Goal: Task Accomplishment & Management: Manage account settings

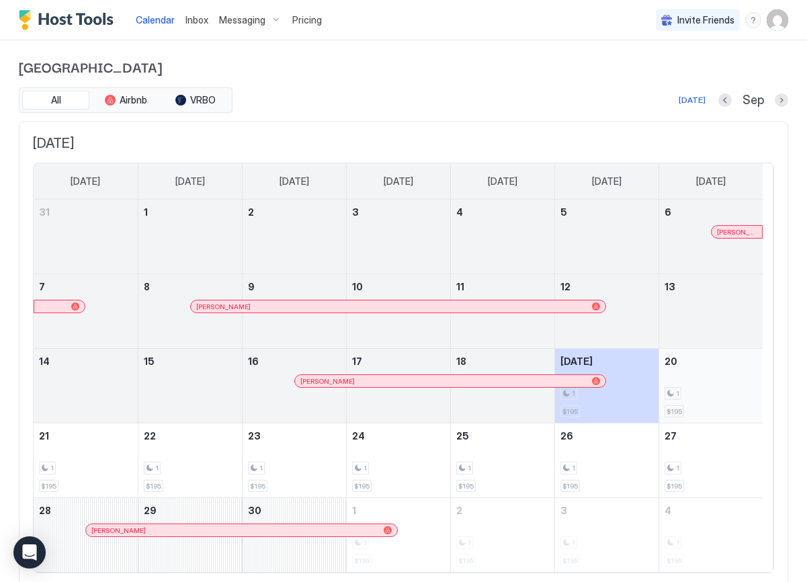
click at [675, 368] on div "1 $195" at bounding box center [711, 385] width 93 height 63
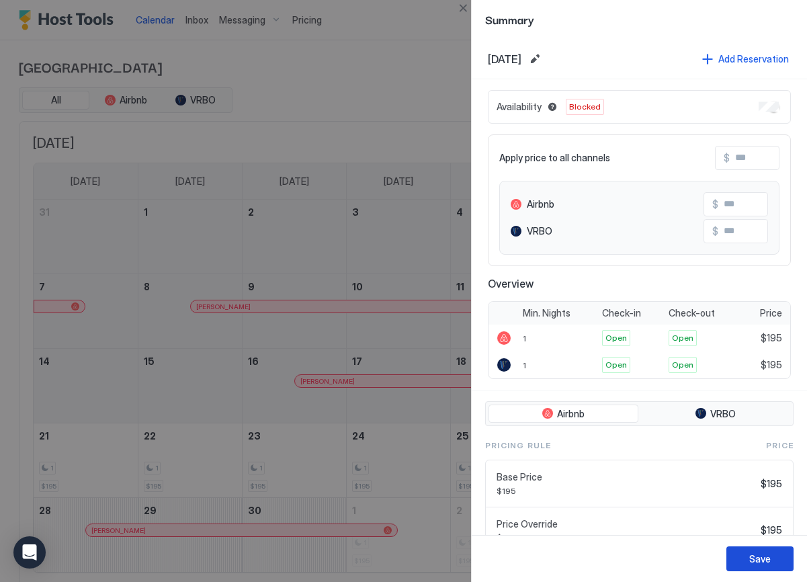
click at [762, 563] on div "Save" at bounding box center [761, 559] width 22 height 14
click at [747, 556] on button "Save" at bounding box center [760, 559] width 67 height 25
click at [758, 555] on div "Save" at bounding box center [761, 559] width 22 height 14
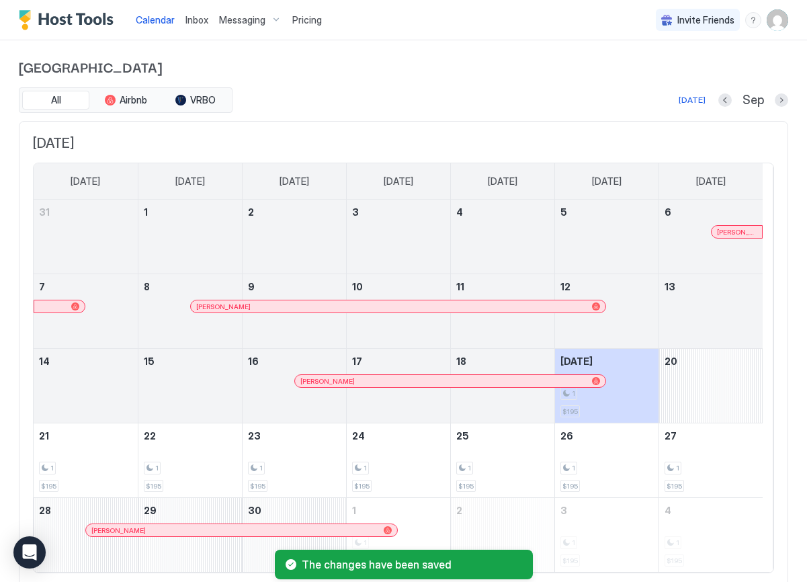
click at [616, 555] on div "The changes have been saved" at bounding box center [403, 564] width 807 height 35
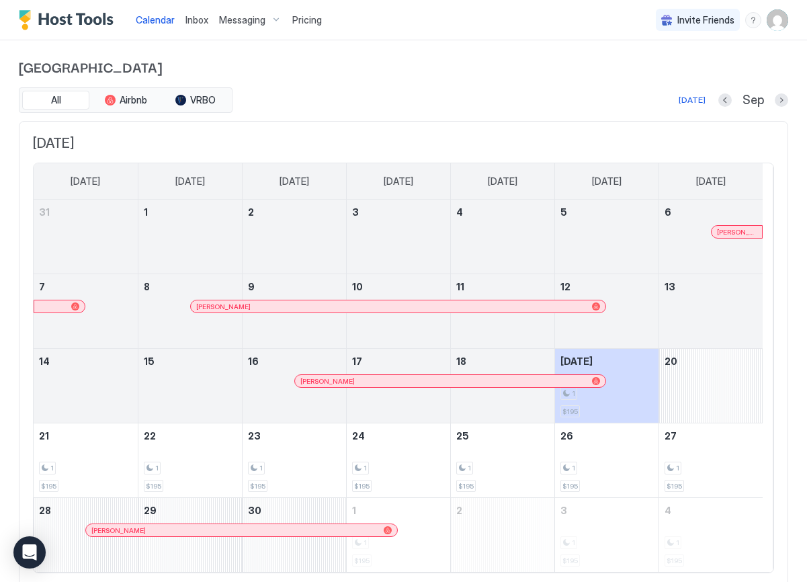
scroll to position [46, 0]
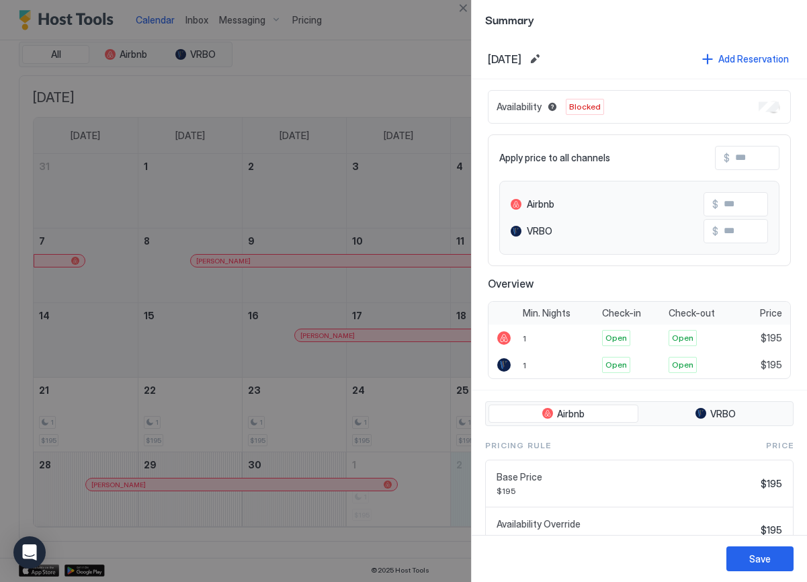
click at [382, 501] on div at bounding box center [403, 291] width 807 height 582
click at [776, 555] on button "Save" at bounding box center [760, 559] width 67 height 25
click at [279, 32] on div at bounding box center [403, 291] width 807 height 582
click at [756, 556] on div "Save" at bounding box center [761, 559] width 22 height 14
click at [762, 561] on div "Save" at bounding box center [761, 559] width 22 height 14
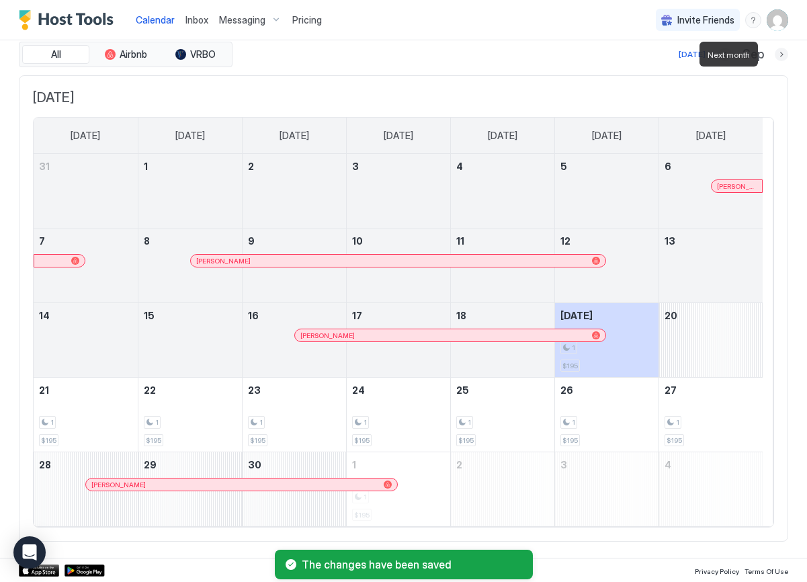
click at [775, 56] on button "Next month" at bounding box center [781, 54] width 13 height 13
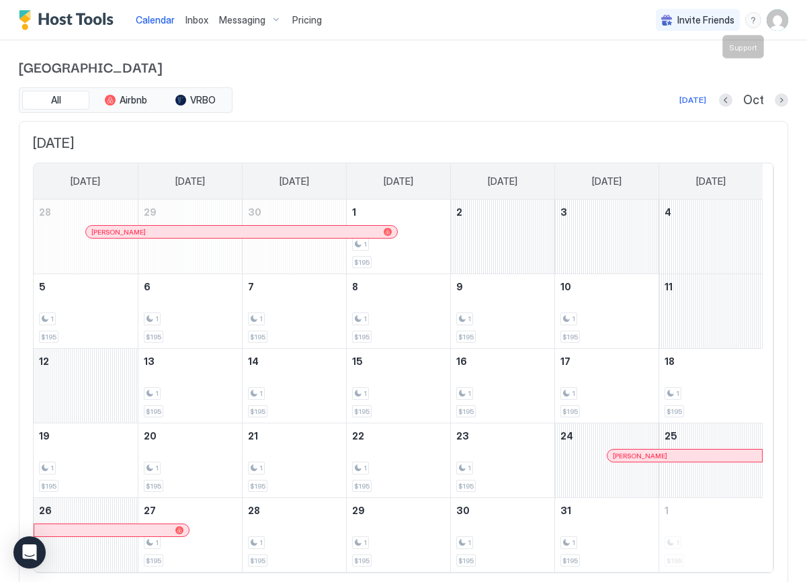
click at [747, 22] on div "menu" at bounding box center [754, 20] width 16 height 16
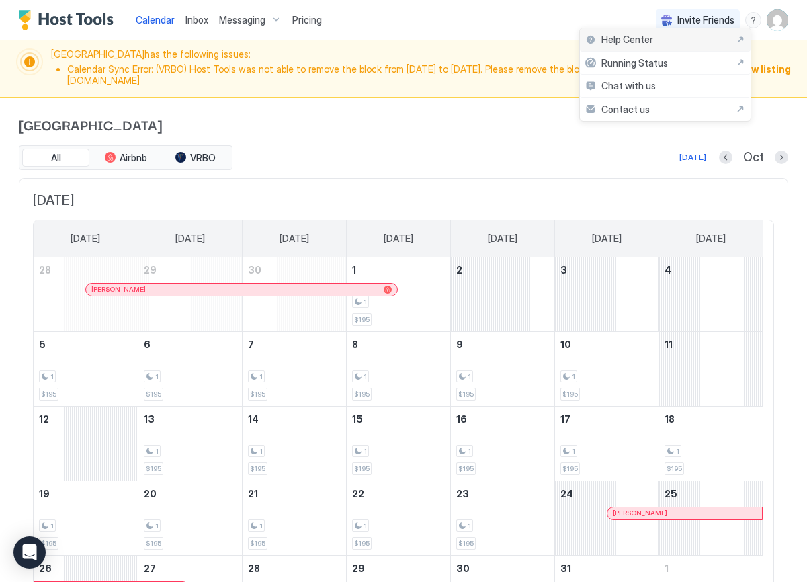
click at [703, 40] on div "Help Center" at bounding box center [666, 40] width 160 height 12
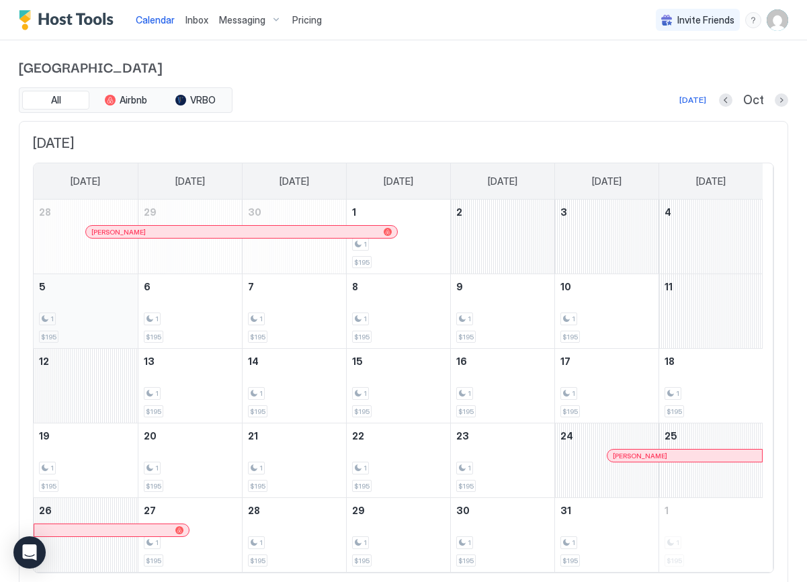
click at [79, 325] on div "1 $195" at bounding box center [85, 311] width 93 height 63
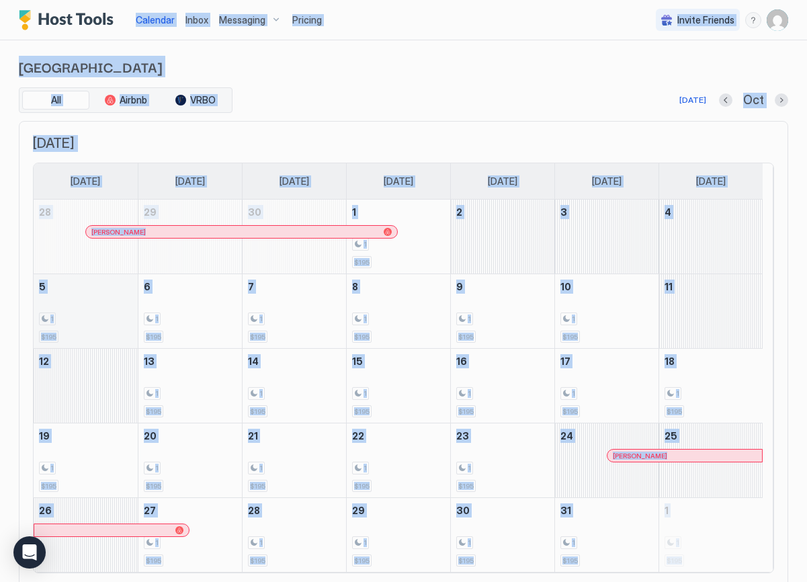
click at [79, 325] on div at bounding box center [403, 291] width 807 height 582
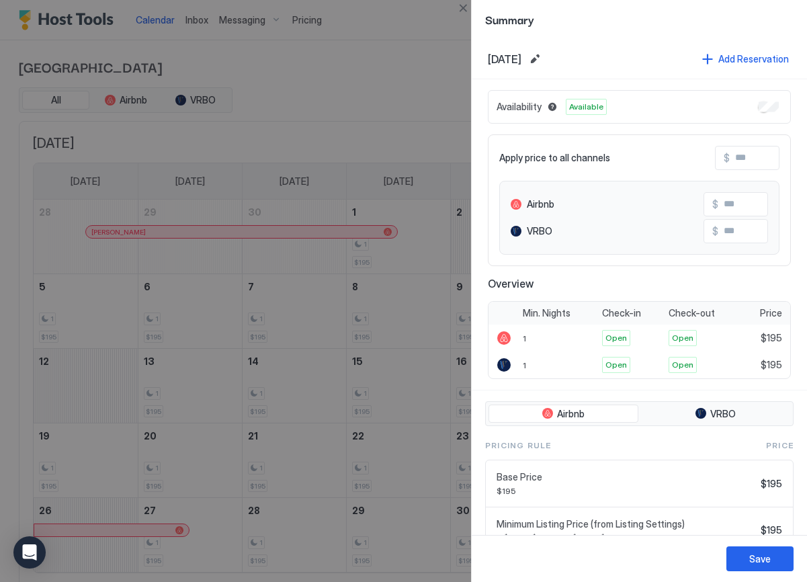
click at [392, 529] on div at bounding box center [403, 291] width 807 height 582
click at [753, 553] on div "Save" at bounding box center [761, 559] width 22 height 14
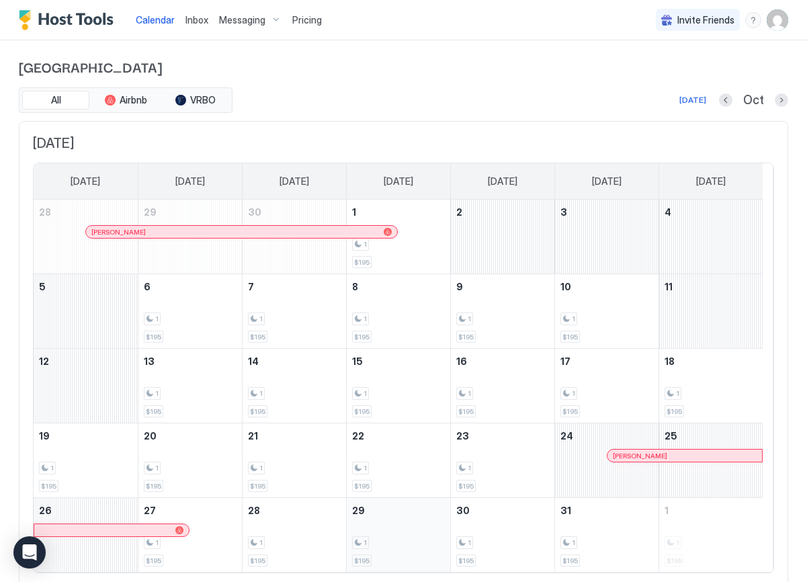
drag, startPoint x: 196, startPoint y: 321, endPoint x: 375, endPoint y: 507, distance: 258.7
click at [396, 526] on tbody "28 [PERSON_NAME] 29 30 1 1 $195 2 3 4 5 6 1 $195 7 1 $195 8 1 $195 9 1 $195 10 …" at bounding box center [398, 386] width 729 height 372
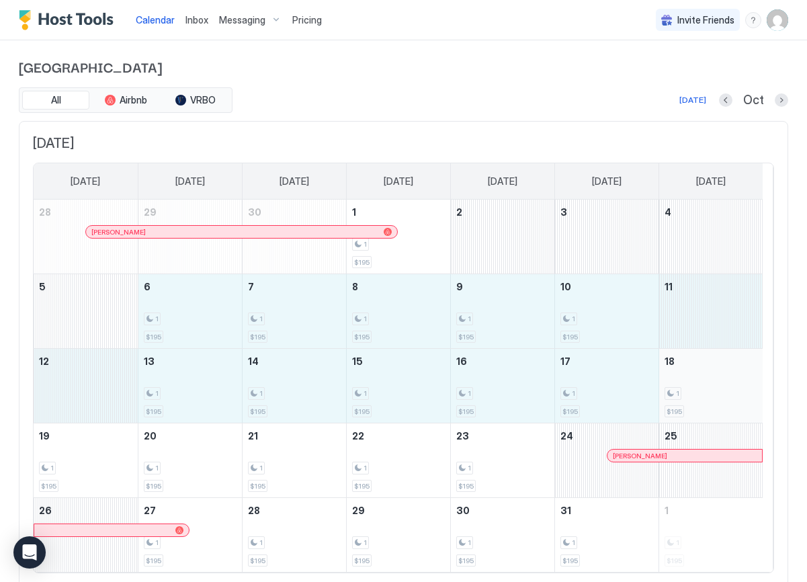
drag, startPoint x: 202, startPoint y: 307, endPoint x: 693, endPoint y: 387, distance: 497.9
click at [693, 387] on tbody "28 [PERSON_NAME] 29 30 1 1 $195 2 3 4 5 6 1 $195 7 1 $195 8 1 $195 9 1 $195 10 …" at bounding box center [398, 386] width 729 height 372
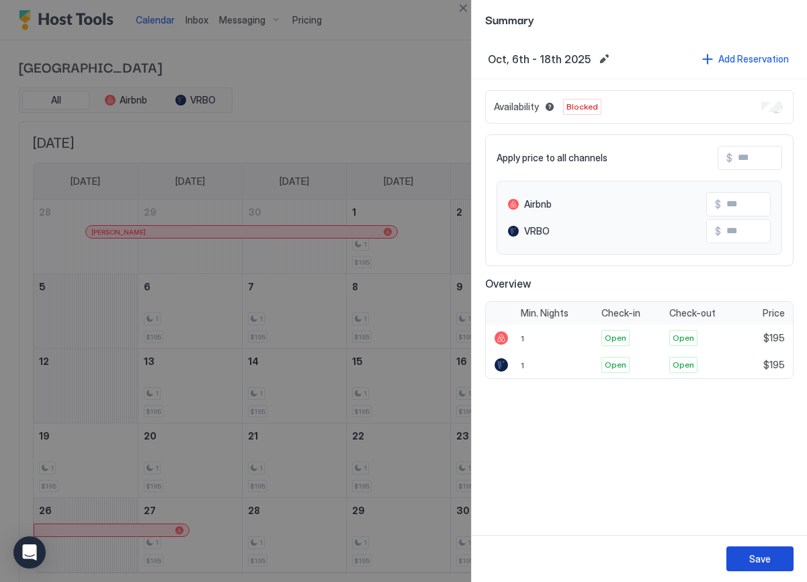
click at [764, 557] on div "Save" at bounding box center [761, 559] width 22 height 14
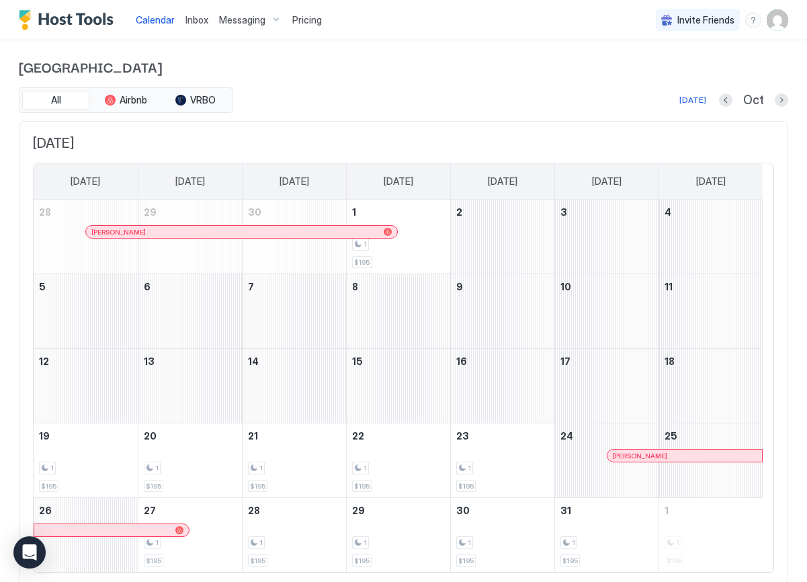
drag, startPoint x: 83, startPoint y: 477, endPoint x: 749, endPoint y: 537, distance: 669.0
click at [758, 536] on tbody "28 [PERSON_NAME] 29 30 1 1 $195 2 3 4 5 6 7 8 9 10 11 12 13 14 15 16 17 18 19 1…" at bounding box center [398, 386] width 729 height 372
click at [98, 450] on div "1 $195" at bounding box center [85, 460] width 93 height 63
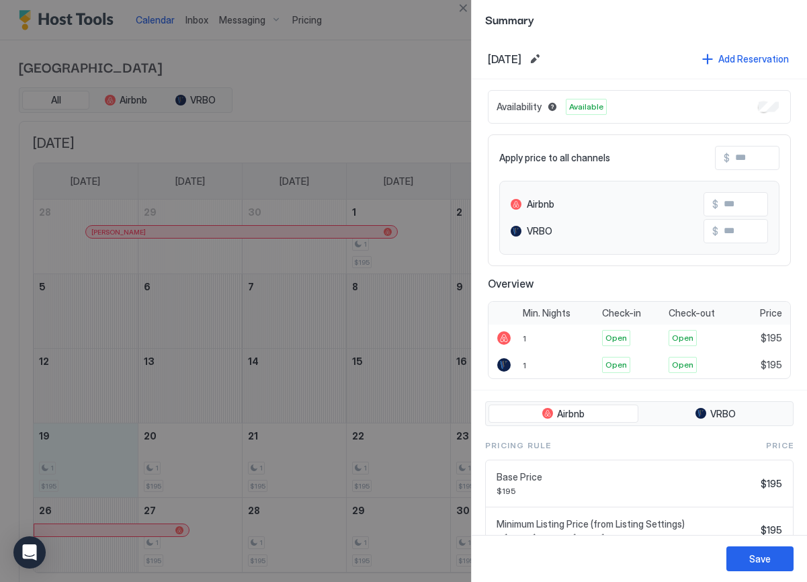
click at [758, 111] on div "Availability Available" at bounding box center [639, 107] width 303 height 34
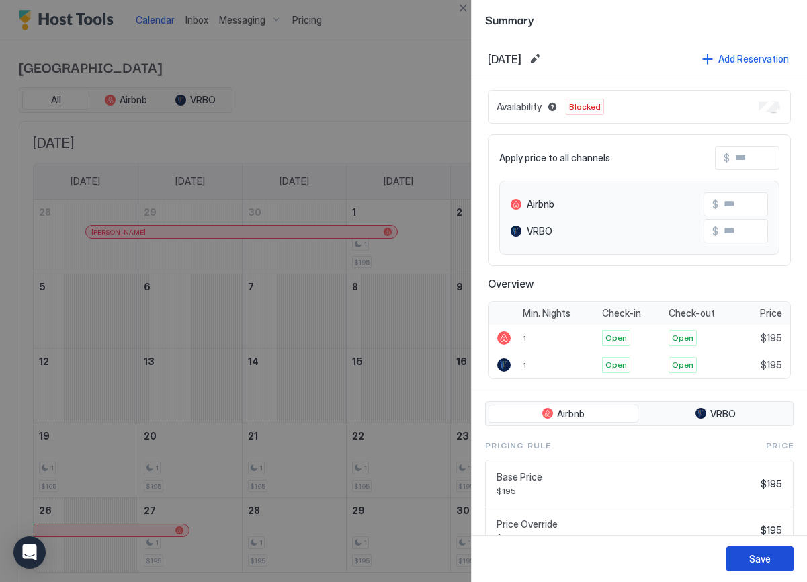
click at [777, 549] on button "Save" at bounding box center [760, 559] width 67 height 25
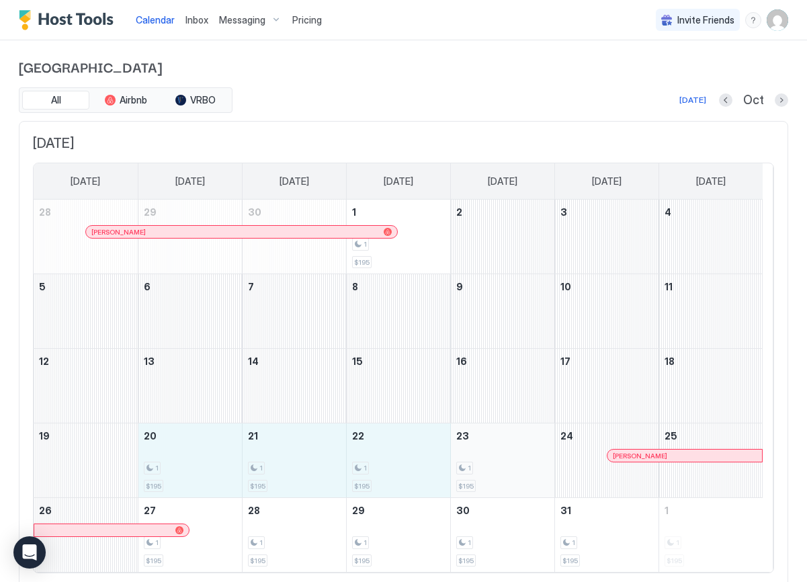
drag, startPoint x: 200, startPoint y: 467, endPoint x: 506, endPoint y: 461, distance: 306.6
click at [506, 461] on tr "19 20 1 $195 21 1 $195 22 1 $195 23 1 $195 24 [PERSON_NAME] 25" at bounding box center [398, 461] width 729 height 75
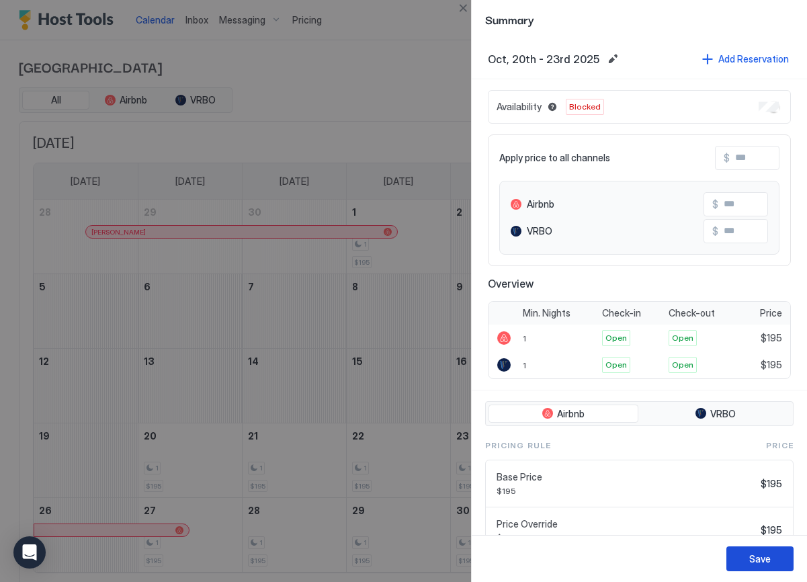
click at [752, 570] on button "Save" at bounding box center [760, 559] width 67 height 25
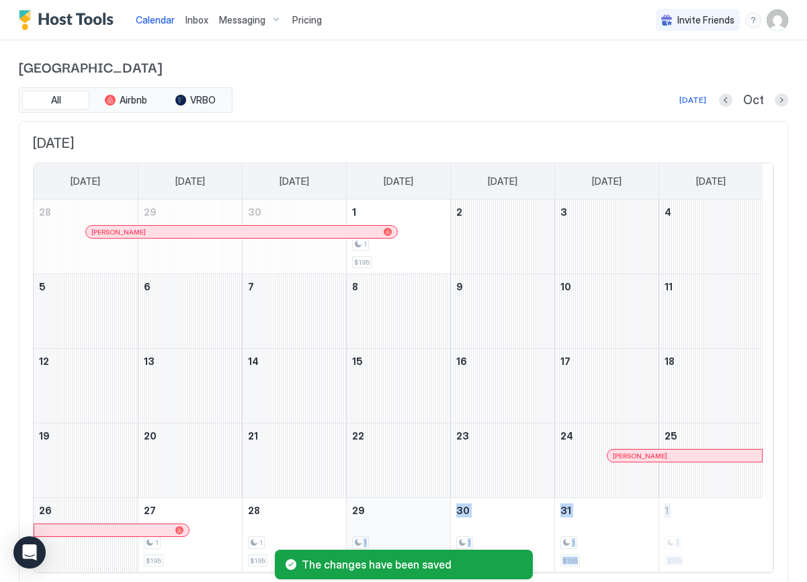
drag, startPoint x: 204, startPoint y: 553, endPoint x: 353, endPoint y: 546, distance: 148.7
click at [353, 546] on div "Calendar Inbox Messaging Pricing Invite Friends LC Cottonwood Corner All Airbnb…" at bounding box center [403, 291] width 807 height 582
click at [224, 550] on div "The changes have been saved" at bounding box center [403, 564] width 807 height 35
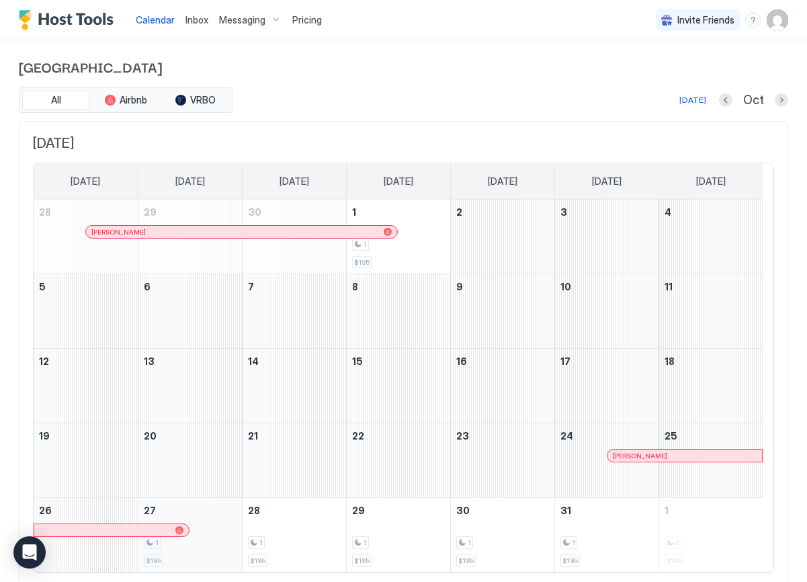
click at [225, 549] on div "1 $195" at bounding box center [190, 535] width 93 height 63
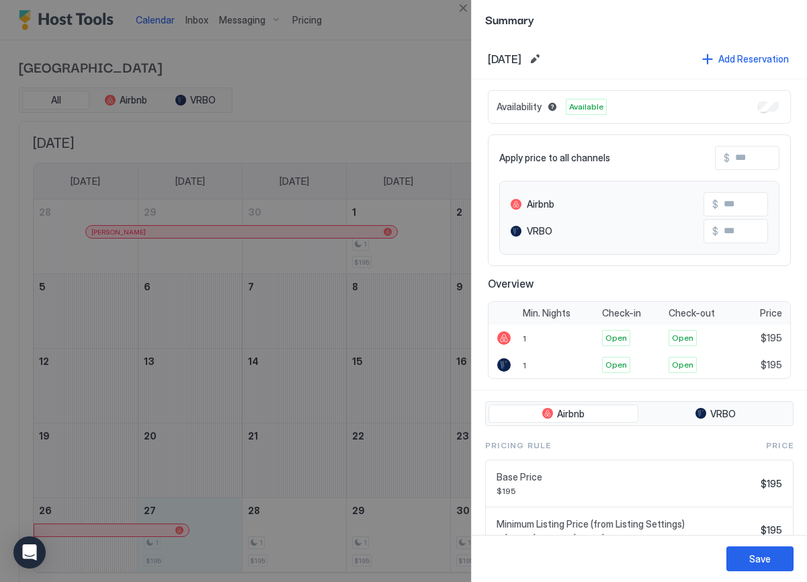
click at [224, 549] on div at bounding box center [403, 291] width 807 height 582
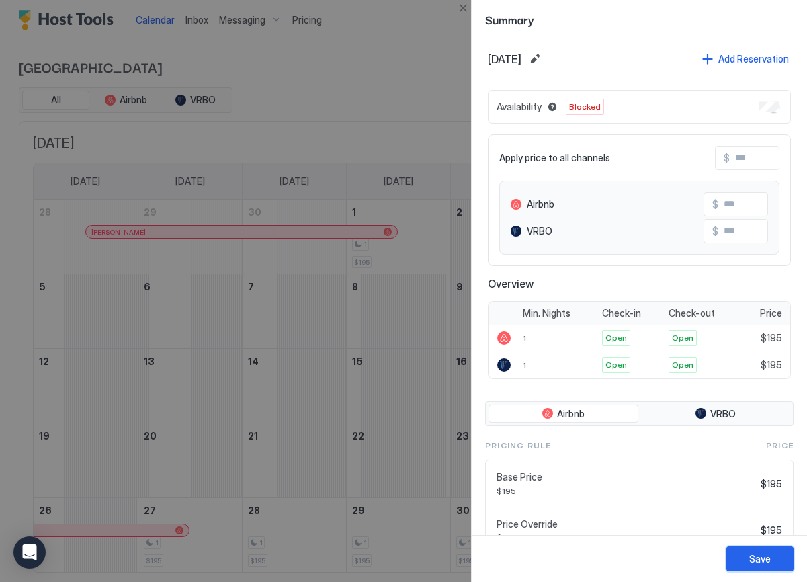
click at [762, 552] on div "Save" at bounding box center [761, 559] width 22 height 14
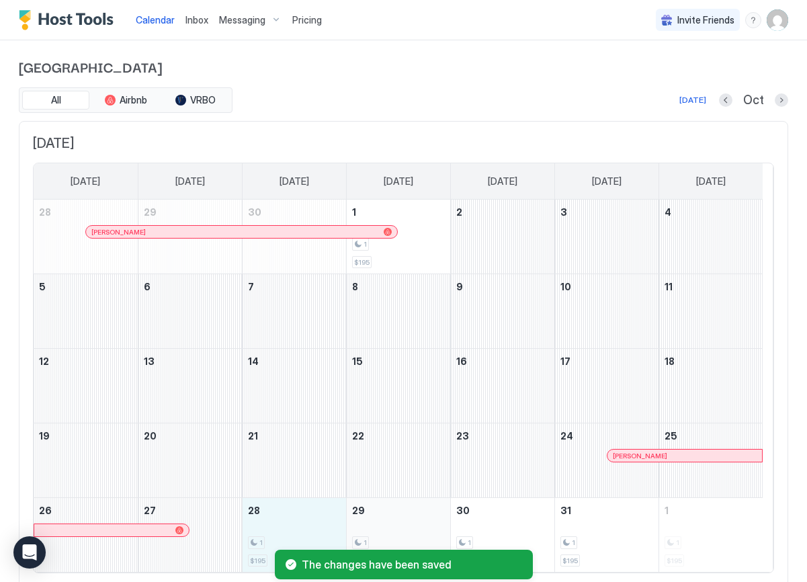
drag, startPoint x: 307, startPoint y: 526, endPoint x: 347, endPoint y: 529, distance: 39.8
click at [347, 529] on tr "26 27 28 1 $195 29 1 $195 30 1 $195 31 1 $195 1 1 $195" at bounding box center [398, 535] width 729 height 75
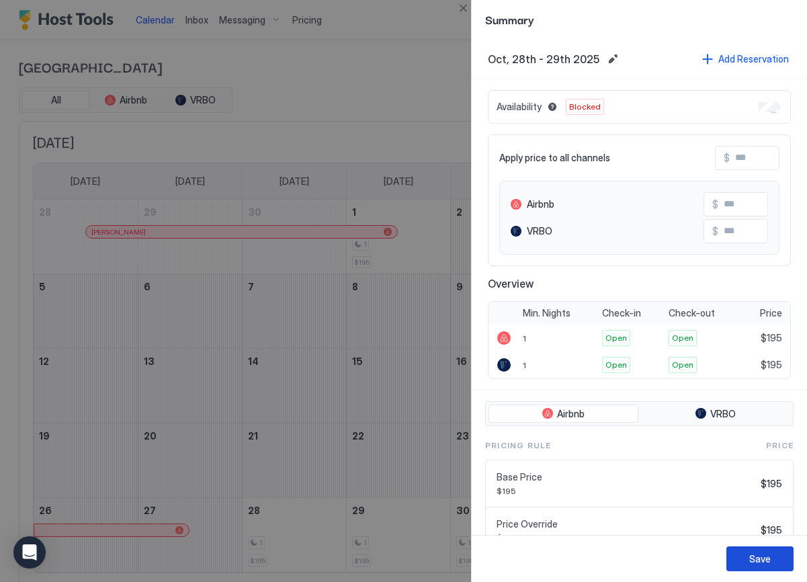
click at [758, 557] on div "Save" at bounding box center [761, 559] width 22 height 14
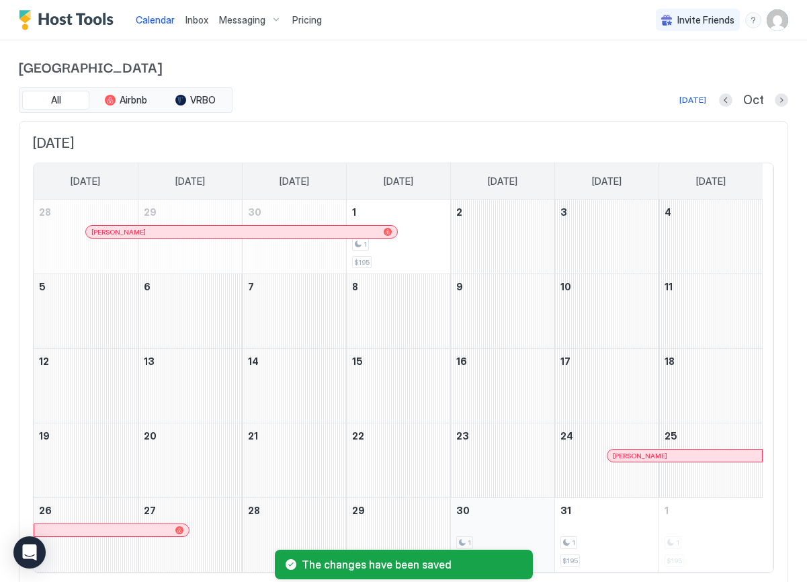
drag, startPoint x: 528, startPoint y: 537, endPoint x: 547, endPoint y: 539, distance: 18.9
click at [547, 538] on div "1" at bounding box center [502, 542] width 93 height 13
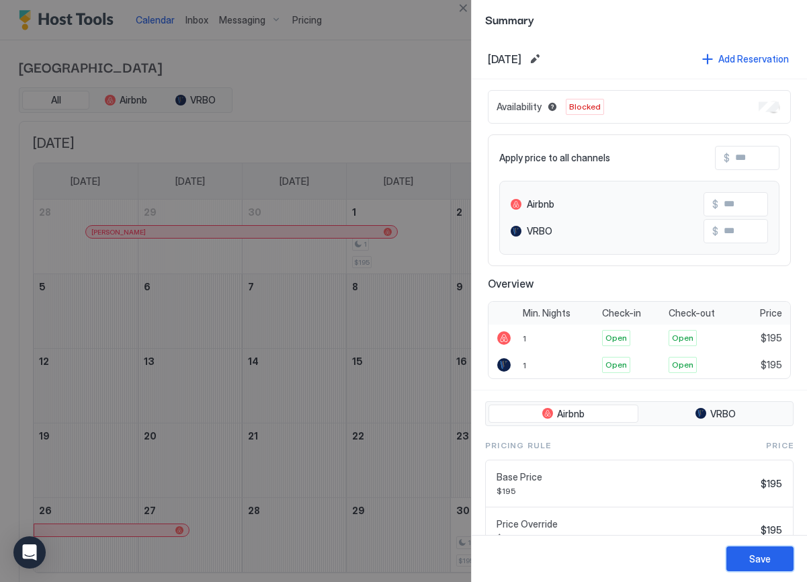
click at [779, 563] on button "Save" at bounding box center [760, 559] width 67 height 25
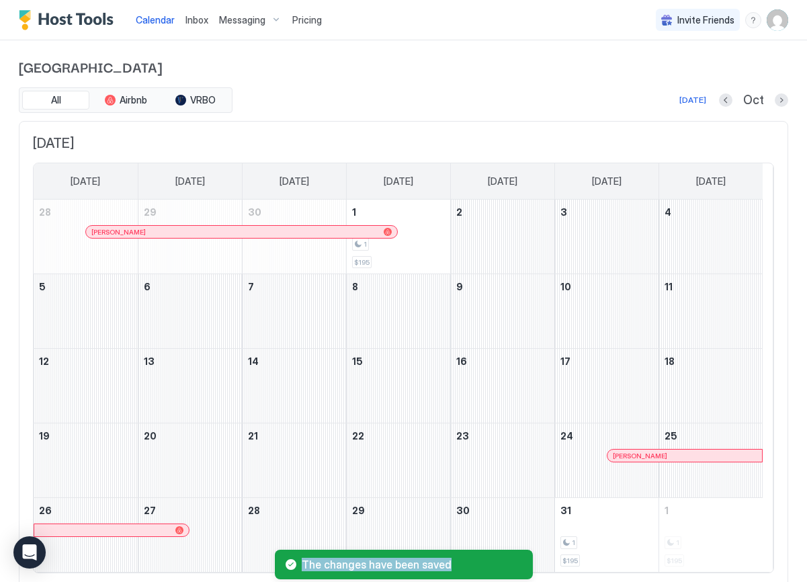
drag, startPoint x: 620, startPoint y: 560, endPoint x: 635, endPoint y: 553, distance: 17.1
click at [635, 553] on div "The changes have been saved" at bounding box center [403, 564] width 807 height 35
click at [631, 534] on div "1 $195" at bounding box center [607, 535] width 93 height 63
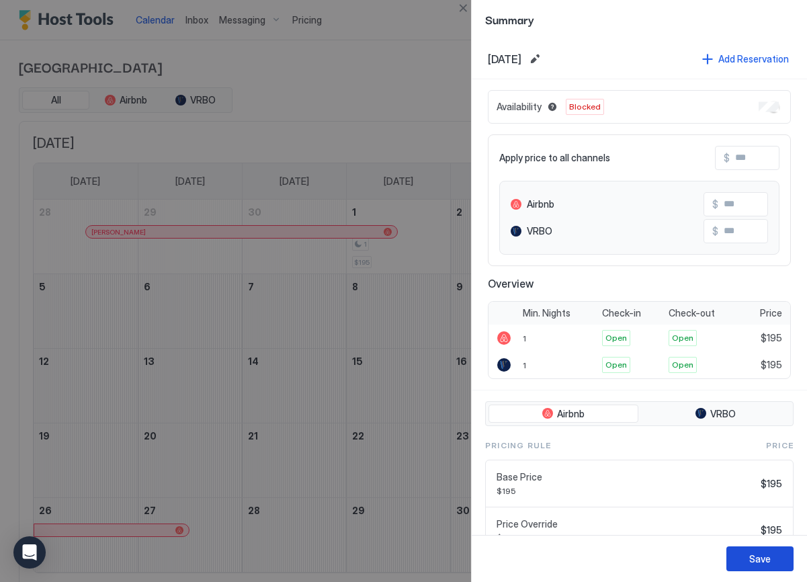
click at [754, 559] on div "Save" at bounding box center [761, 559] width 22 height 14
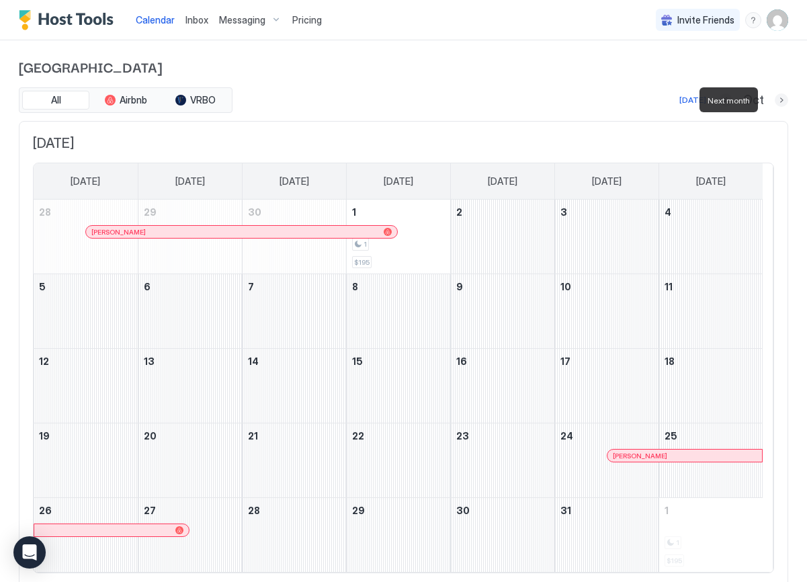
click at [775, 99] on button "Next month" at bounding box center [781, 99] width 13 height 13
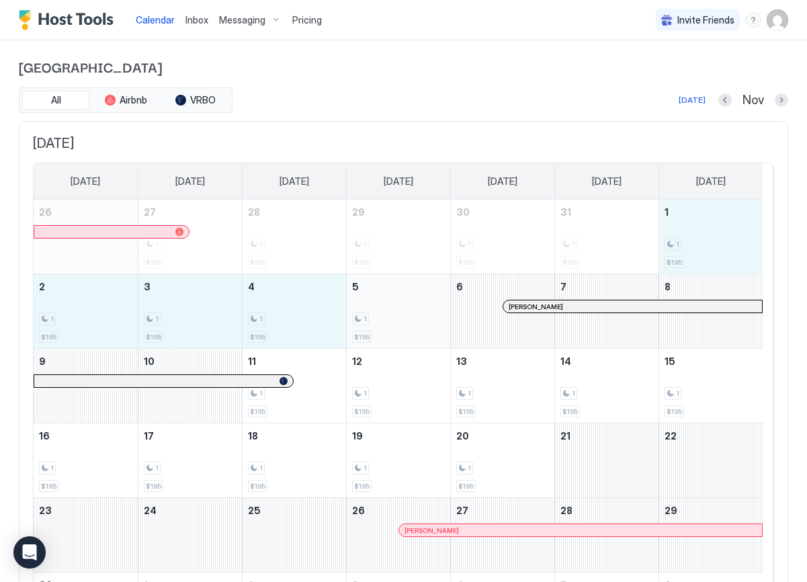
drag, startPoint x: 692, startPoint y: 240, endPoint x: 428, endPoint y: 327, distance: 278.3
click at [428, 327] on tbody "26 27 1 $195 28 1 $195 29 1 $195 30 1 $195 31 1 $195 1 1 $195 2 1 $195 3 1 $195…" at bounding box center [398, 423] width 729 height 447
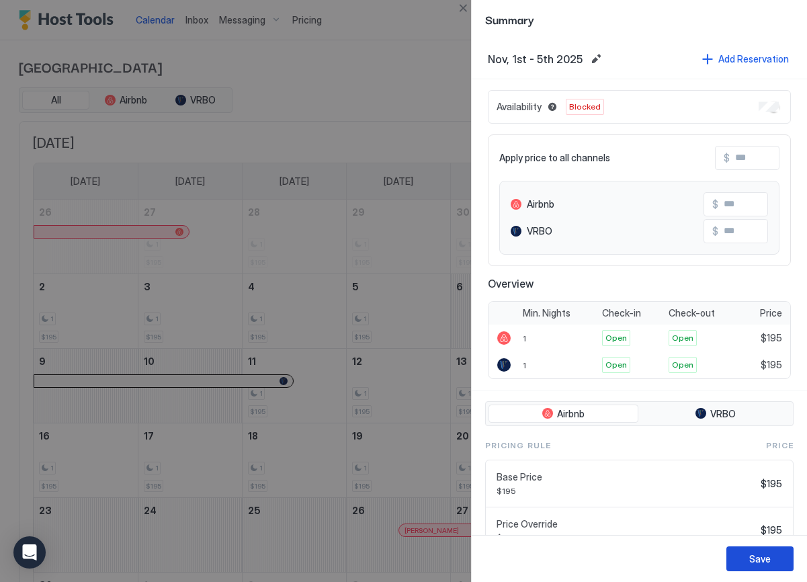
click at [743, 558] on button "Save" at bounding box center [760, 559] width 67 height 25
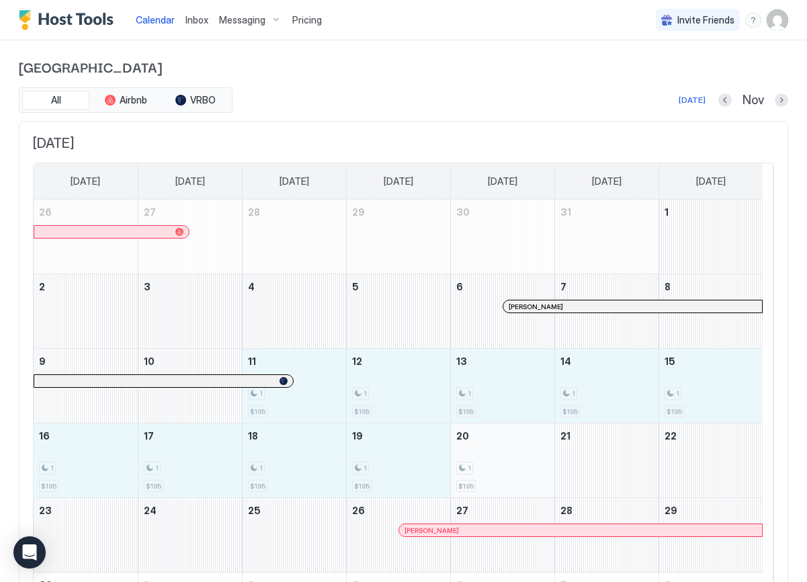
drag, startPoint x: 296, startPoint y: 413, endPoint x: 506, endPoint y: 463, distance: 215.7
click at [506, 463] on tbody "26 27 28 29 30 31 1 2 3 4 5 6 [PERSON_NAME] 7 8 9 10 11 1 $195 12 1 $195 13 1 $…" at bounding box center [398, 423] width 729 height 447
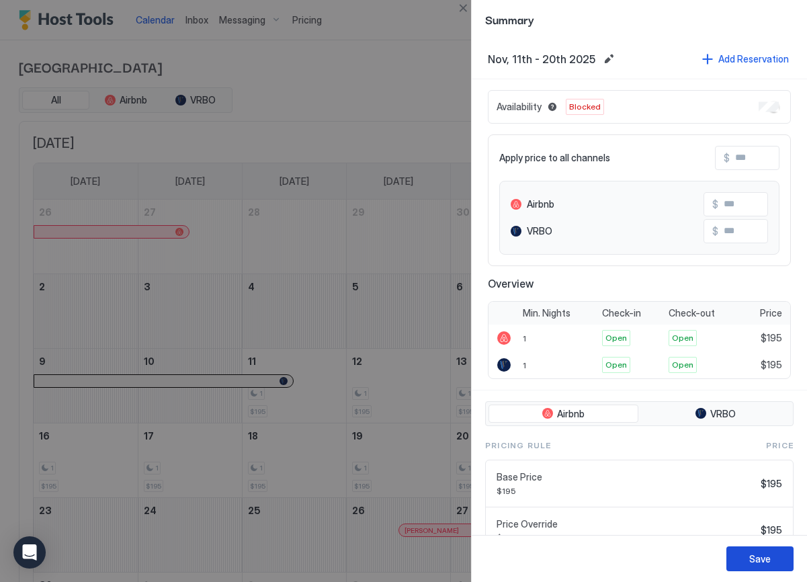
click at [766, 555] on div "Save" at bounding box center [761, 559] width 22 height 14
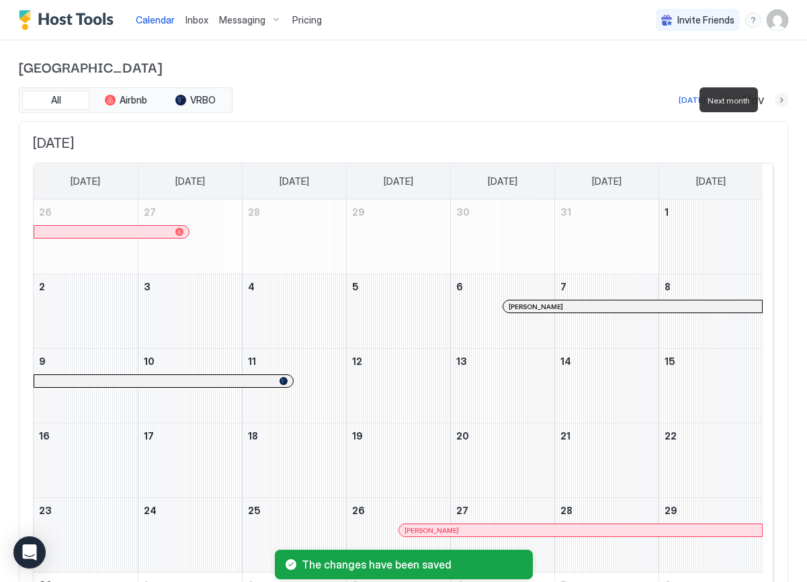
click at [775, 102] on button "Next month" at bounding box center [781, 99] width 13 height 13
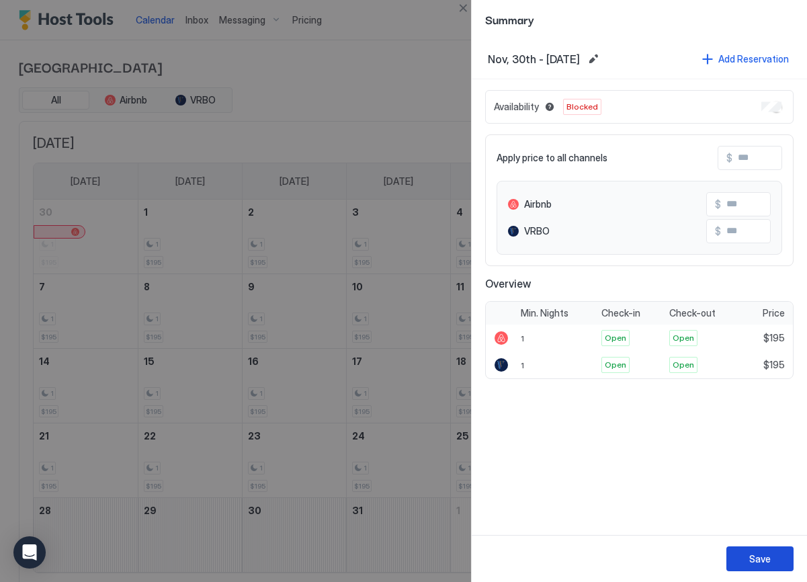
click at [761, 558] on div "Save" at bounding box center [761, 559] width 22 height 14
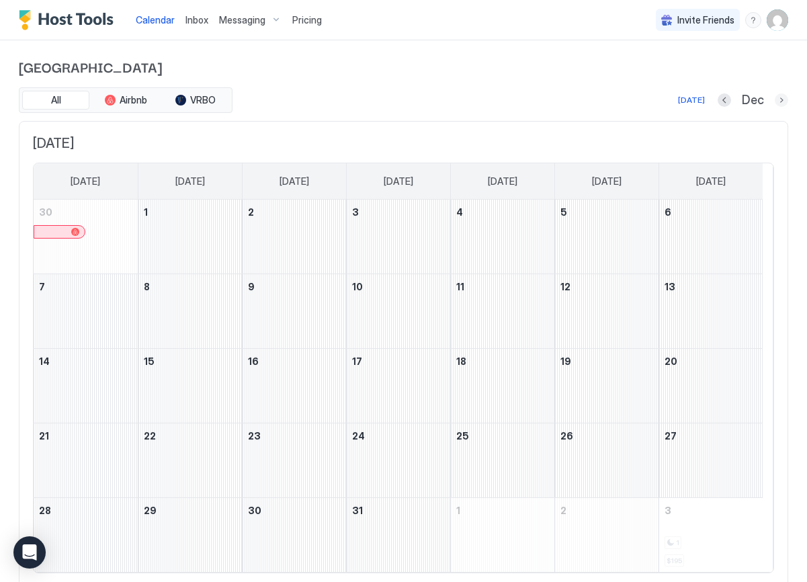
click at [775, 102] on button "Next month" at bounding box center [781, 99] width 13 height 13
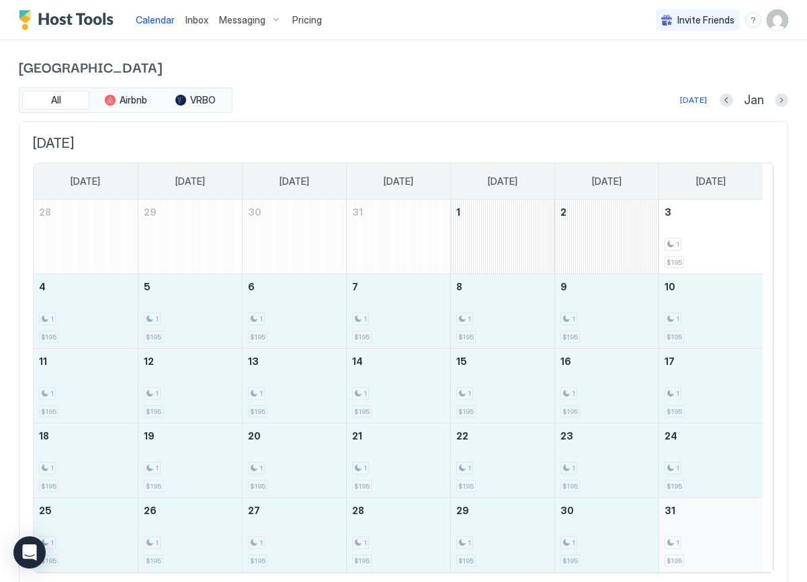
drag, startPoint x: 67, startPoint y: 327, endPoint x: 762, endPoint y: 559, distance: 733.3
click at [762, 559] on tbody "28 29 30 31 1 2 3 1 $195 4 1 $195 5 1 $195 6 1 $195 7 1 $195 8 1 $195 9 1 $195 …" at bounding box center [398, 386] width 729 height 372
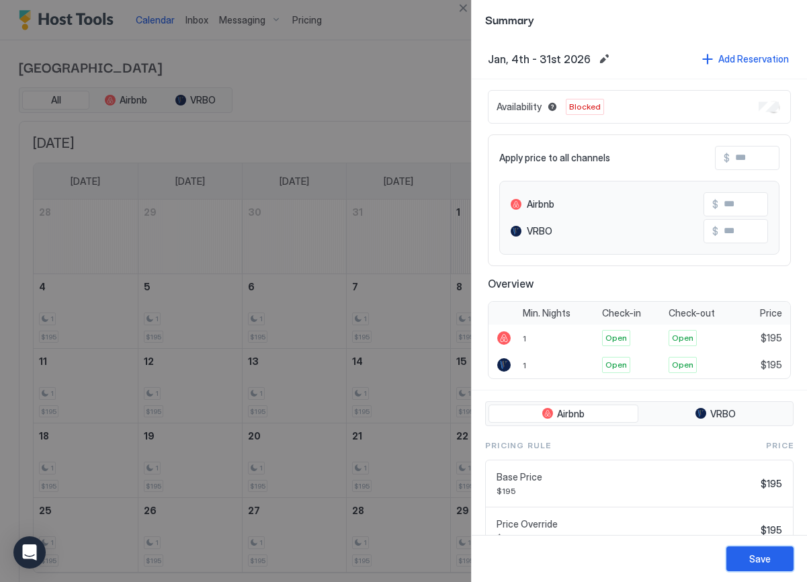
click at [771, 556] on button "Save" at bounding box center [760, 559] width 67 height 25
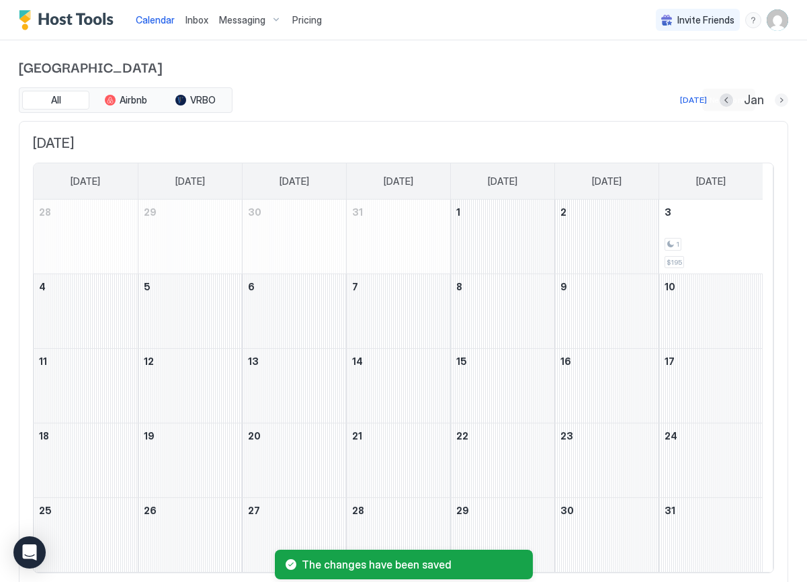
click at [775, 102] on button "Next month" at bounding box center [781, 99] width 13 height 13
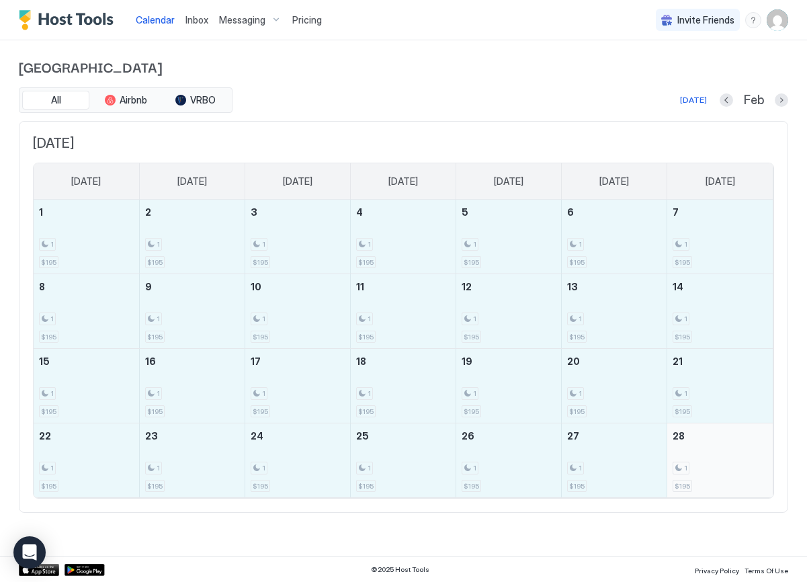
drag, startPoint x: 96, startPoint y: 262, endPoint x: 730, endPoint y: 461, distance: 664.3
click at [730, 461] on tbody "1 1 $195 2 1 $195 3 1 $195 4 1 $195 5 1 $195 6 1 $195 7 1 $195 8 1 $195 9 1 $19…" at bounding box center [404, 349] width 740 height 298
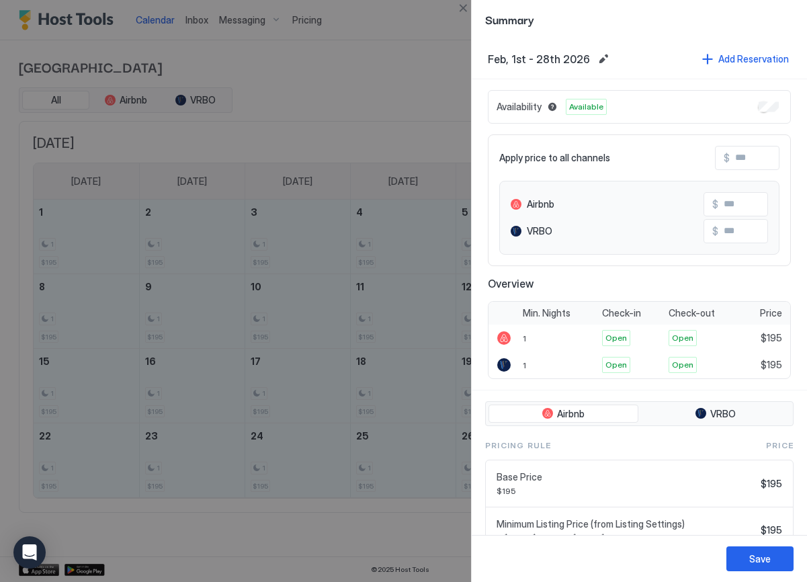
click at [756, 113] on div "Availability Available" at bounding box center [639, 107] width 303 height 34
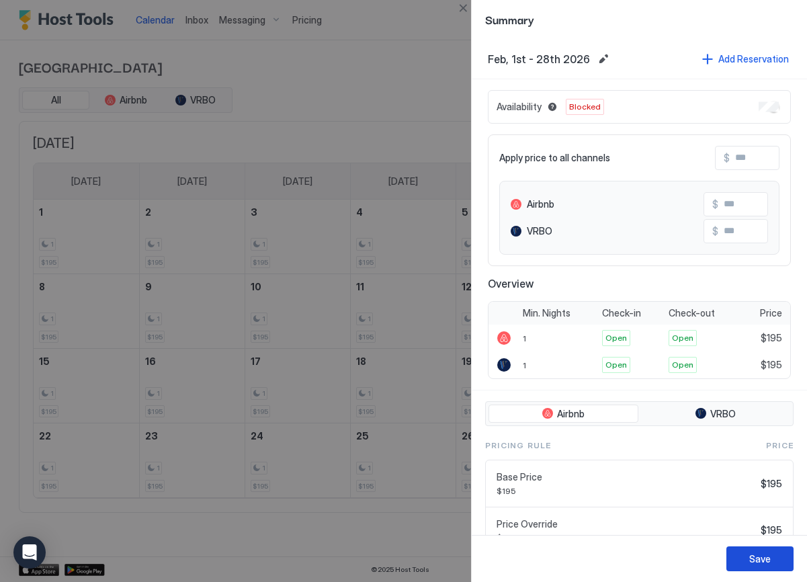
click at [772, 557] on button "Save" at bounding box center [760, 559] width 67 height 25
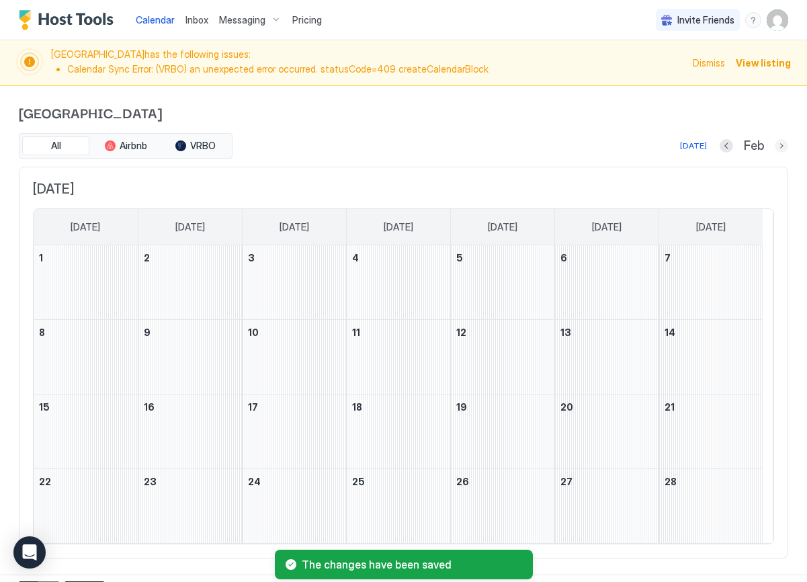
click at [775, 146] on button "Next month" at bounding box center [781, 145] width 13 height 13
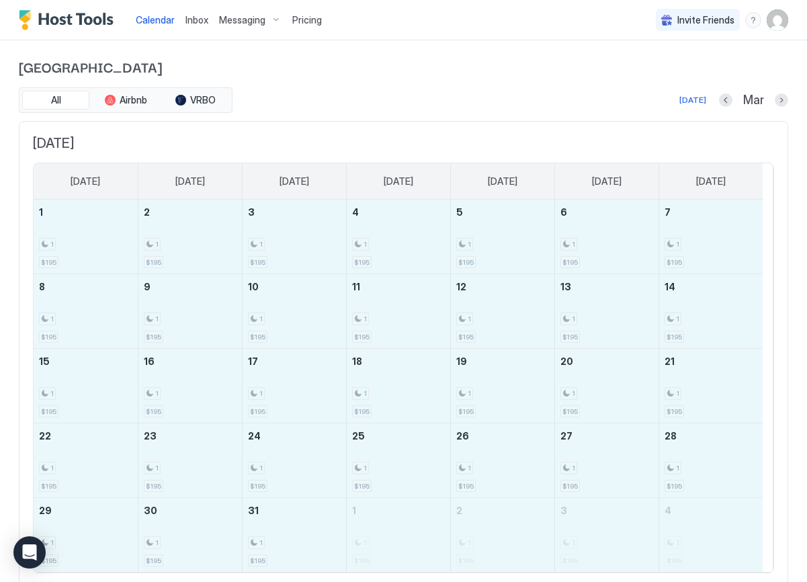
drag, startPoint x: 87, startPoint y: 247, endPoint x: 721, endPoint y: 526, distance: 692.0
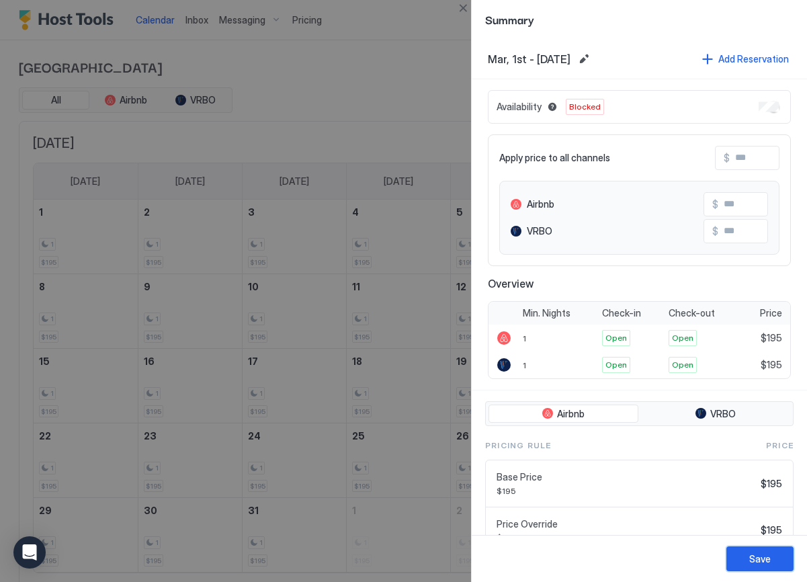
click at [768, 564] on div "Save" at bounding box center [761, 559] width 22 height 14
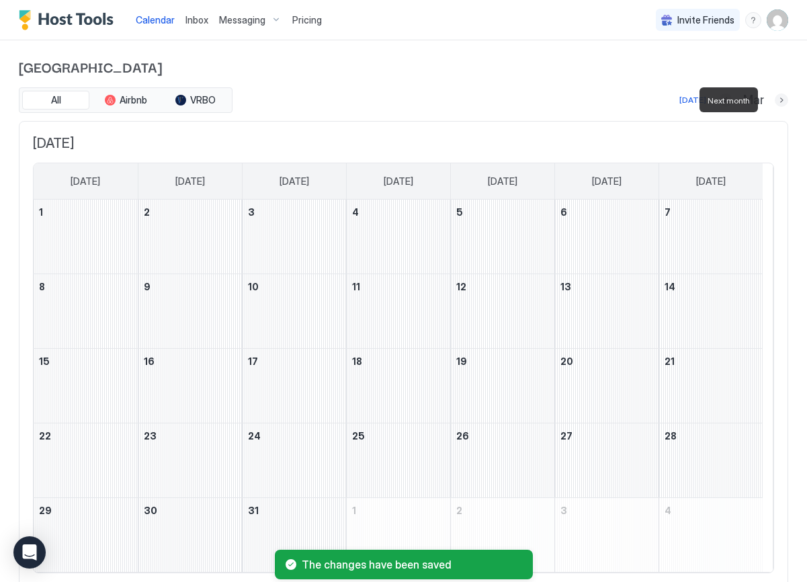
click at [770, 101] on div "Cottonwood Corner All Airbnb VRBO [DATE] Mar [DATE] [DATE] [DATE] [DATE] [DATE]…" at bounding box center [404, 321] width 770 height 563
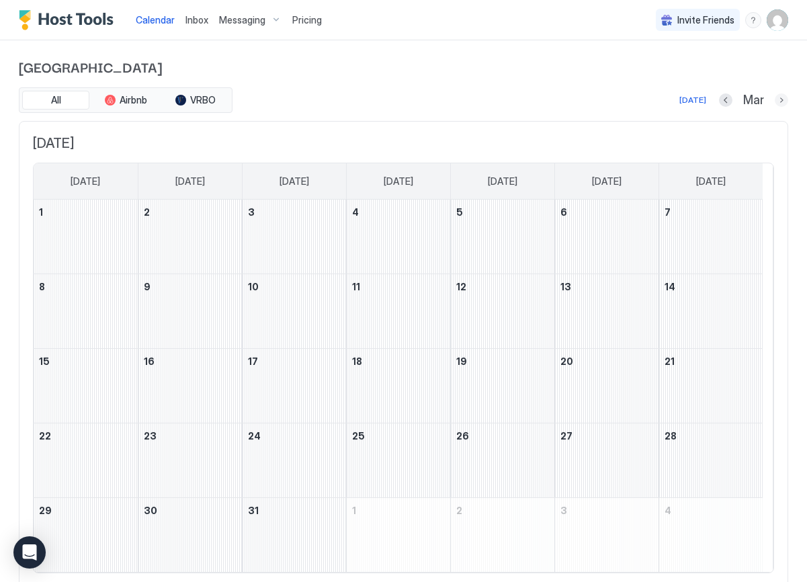
click at [775, 100] on button "Next month" at bounding box center [781, 99] width 13 height 13
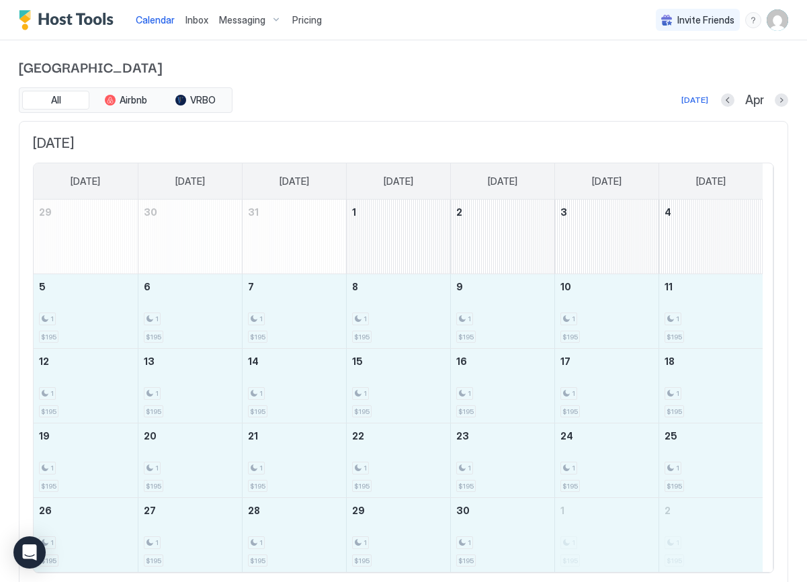
drag, startPoint x: 76, startPoint y: 313, endPoint x: 701, endPoint y: 526, distance: 659.9
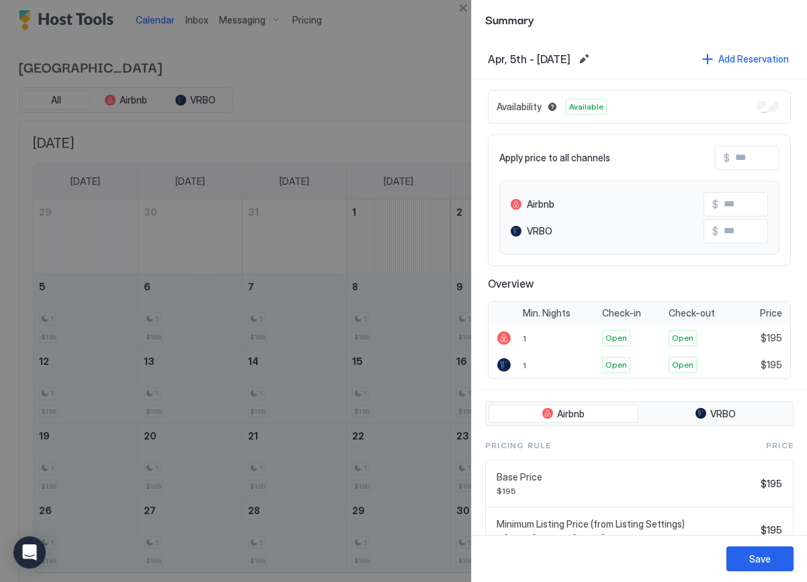
click at [752, 113] on div "Availability Available" at bounding box center [639, 107] width 303 height 34
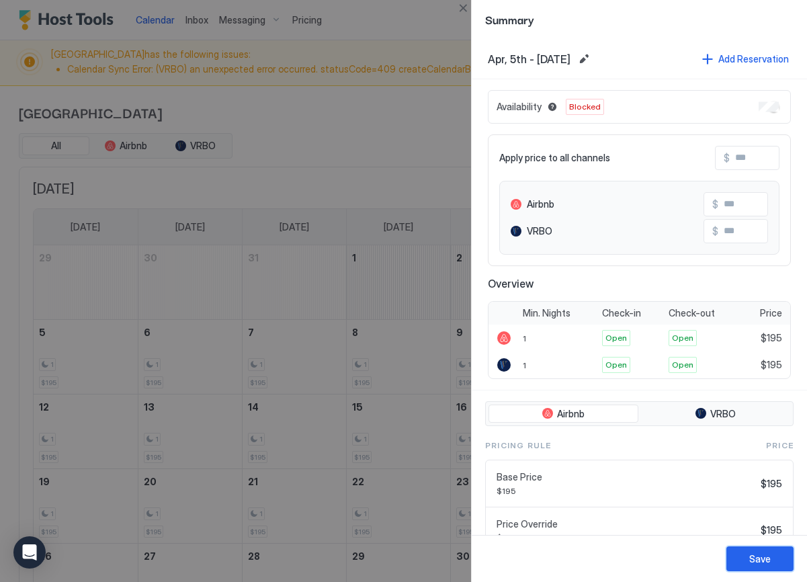
click at [770, 561] on button "Save" at bounding box center [760, 559] width 67 height 25
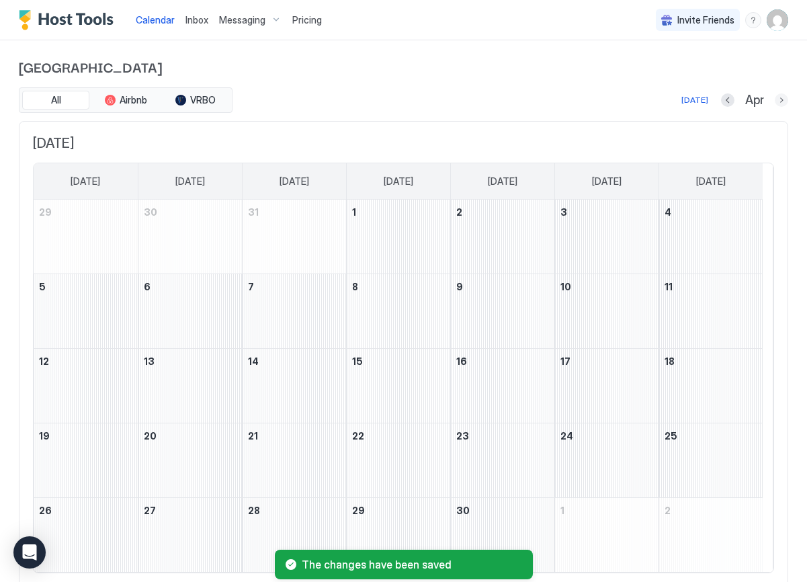
click at [775, 98] on button "Next month" at bounding box center [781, 99] width 13 height 13
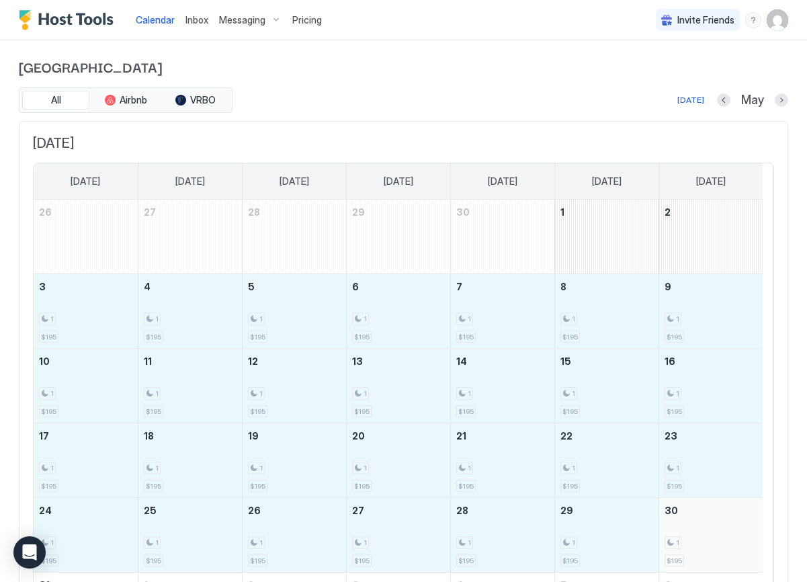
drag, startPoint x: 104, startPoint y: 307, endPoint x: 749, endPoint y: 534, distance: 683.6
click at [749, 534] on tbody "26 27 28 29 30 1 2 3 1 $195 4 1 $195 5 1 $195 6 1 $195 7 1 $195 8 1 $195 9 1 $1…" at bounding box center [398, 423] width 729 height 447
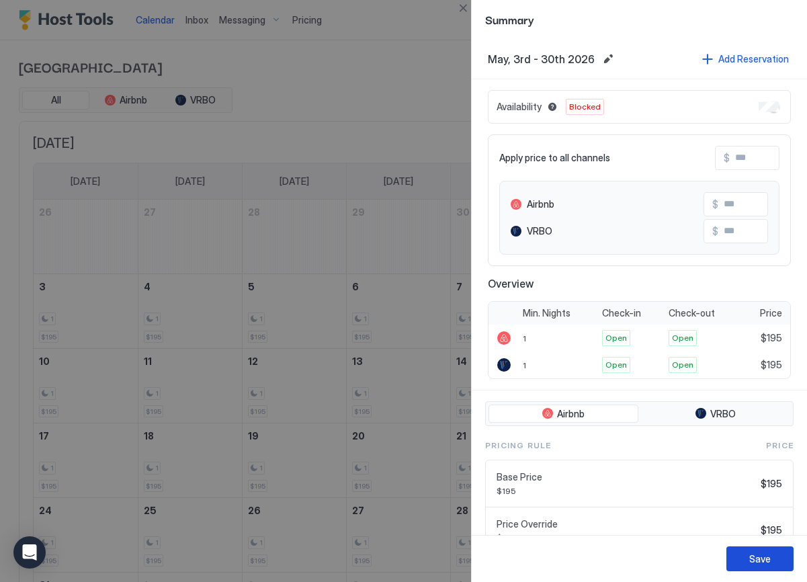
click at [756, 554] on div "Save" at bounding box center [761, 559] width 22 height 14
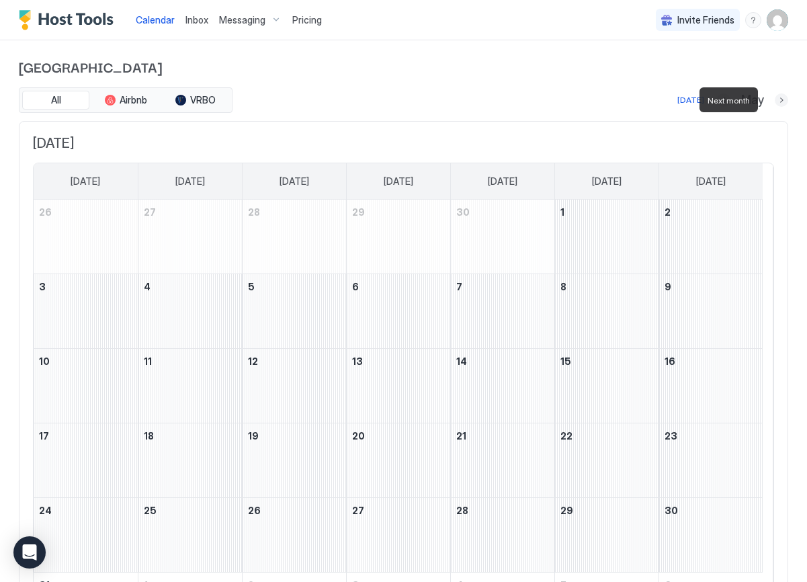
click at [775, 101] on button "Next month" at bounding box center [781, 99] width 13 height 13
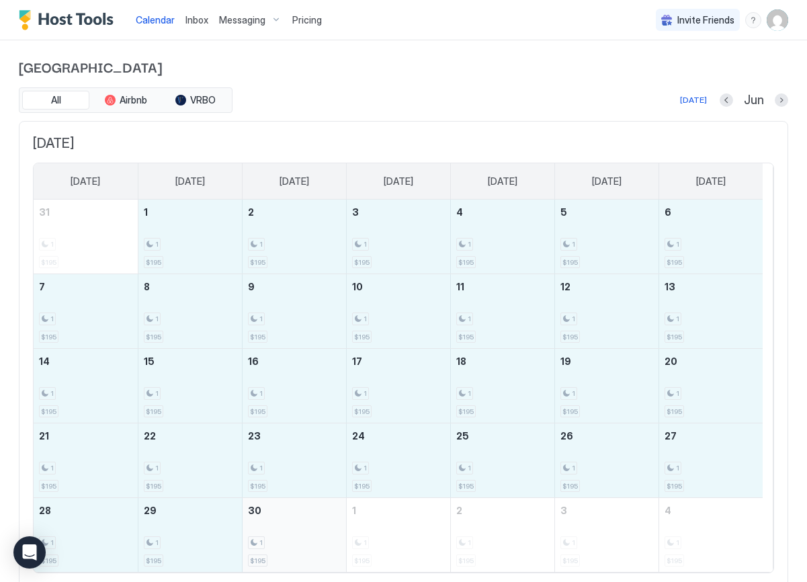
drag, startPoint x: 170, startPoint y: 245, endPoint x: 301, endPoint y: 538, distance: 320.5
click at [301, 538] on tbody "31 1 $195 1 1 $195 2 1 $195 3 1 $195 4 1 $195 5 1 $195 6 1 $195 7 1 $195 8 1 $1…" at bounding box center [398, 386] width 729 height 372
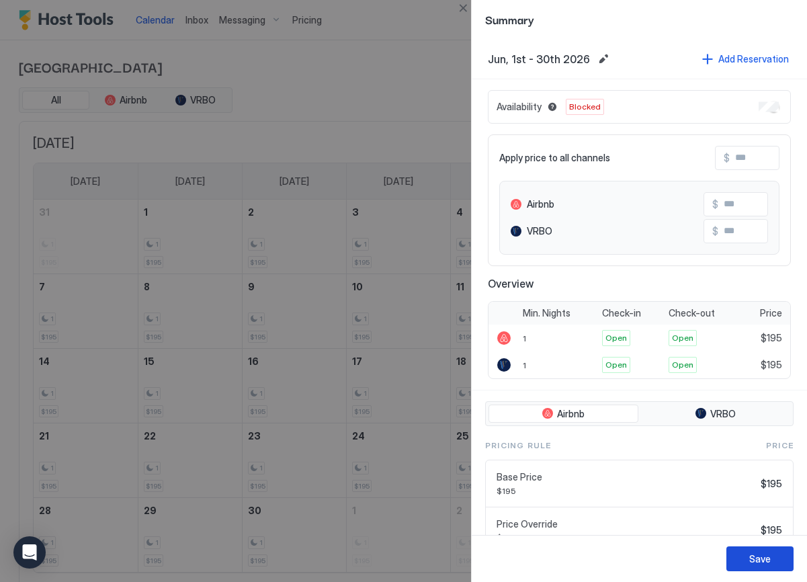
click at [762, 557] on div "Save" at bounding box center [761, 559] width 22 height 14
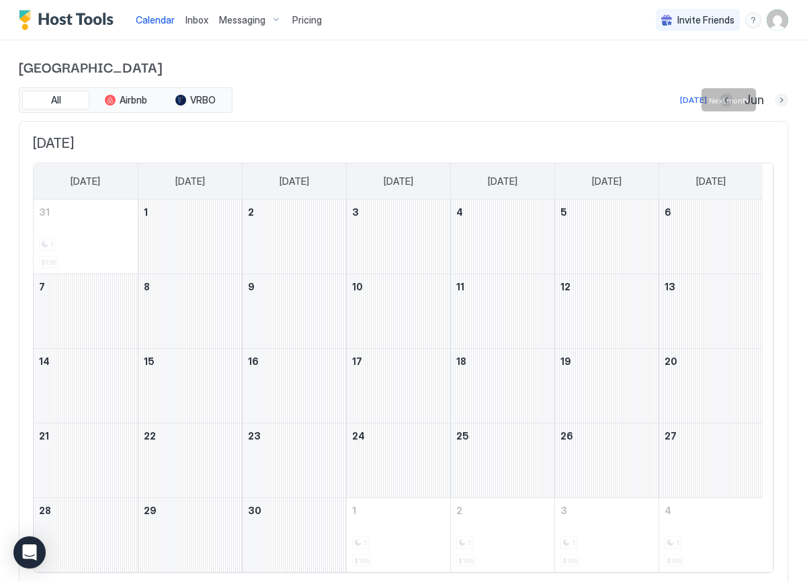
click at [775, 104] on button "Next month" at bounding box center [781, 99] width 13 height 13
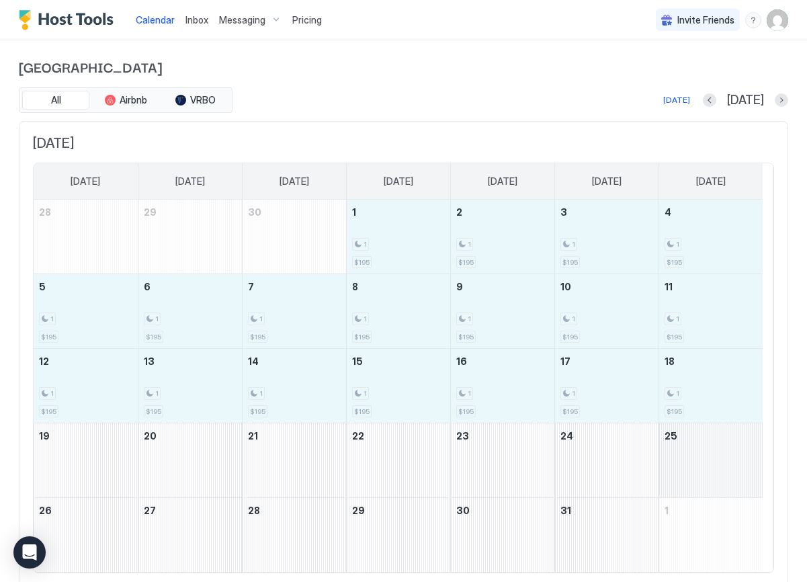
drag, startPoint x: 381, startPoint y: 307, endPoint x: 747, endPoint y: 454, distance: 394.9
click at [747, 454] on tbody "28 29 30 1 1 $195 2 1 $195 3 1 $195 4 1 $195 5 1 $195 6 1 $195 7 1 $195 8 1 $19…" at bounding box center [398, 386] width 729 height 372
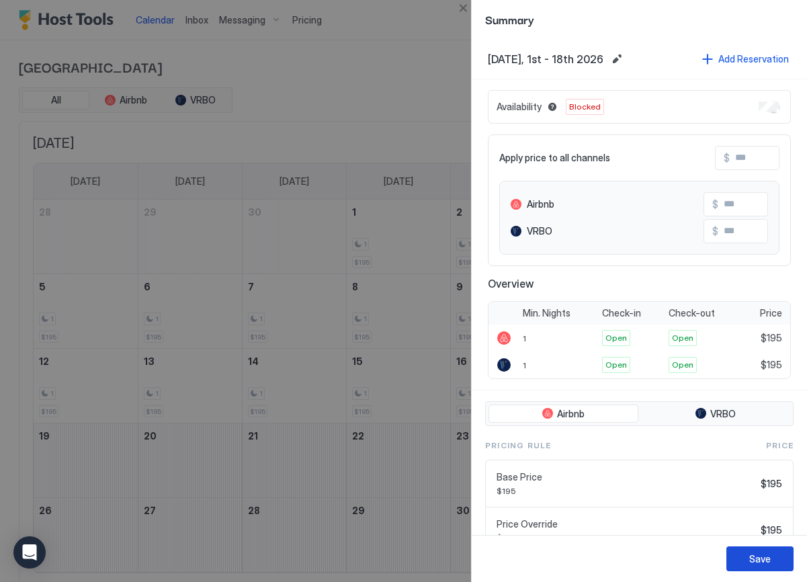
click at [757, 555] on div "Save" at bounding box center [761, 559] width 22 height 14
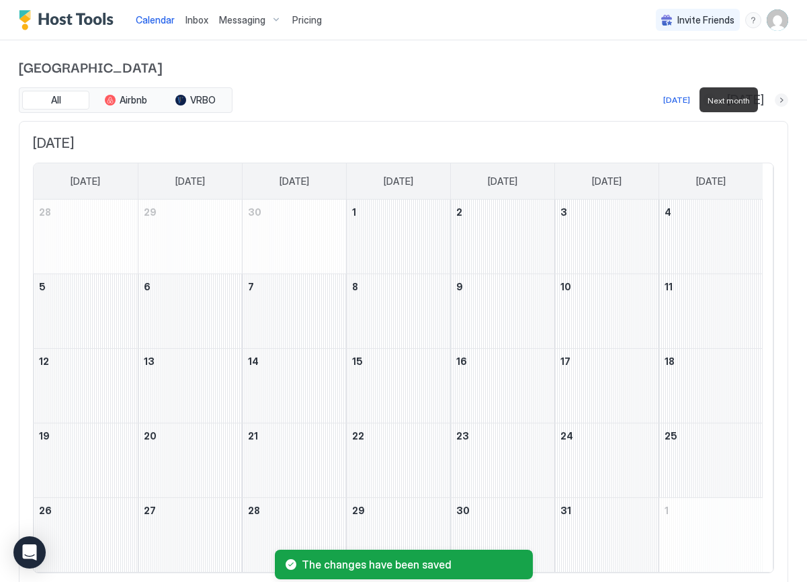
click at [775, 100] on button "Next month" at bounding box center [781, 99] width 13 height 13
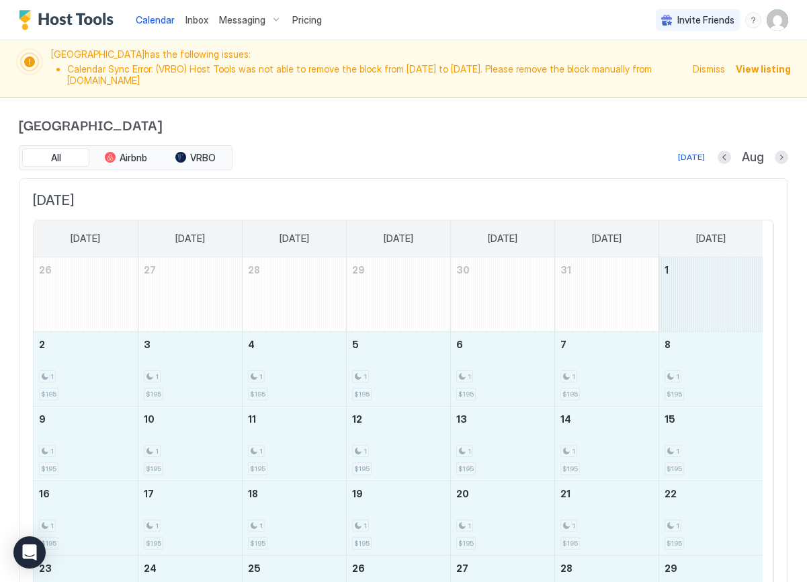
drag, startPoint x: 690, startPoint y: 233, endPoint x: 721, endPoint y: 579, distance: 347.6
click at [721, 579] on tbody "26 27 28 29 30 31 1 2 1 $195 3 1 $195 4 1 $195 5 1 $195 6 1 $195 7 1 $195 8 1 $…" at bounding box center [398, 480] width 729 height 447
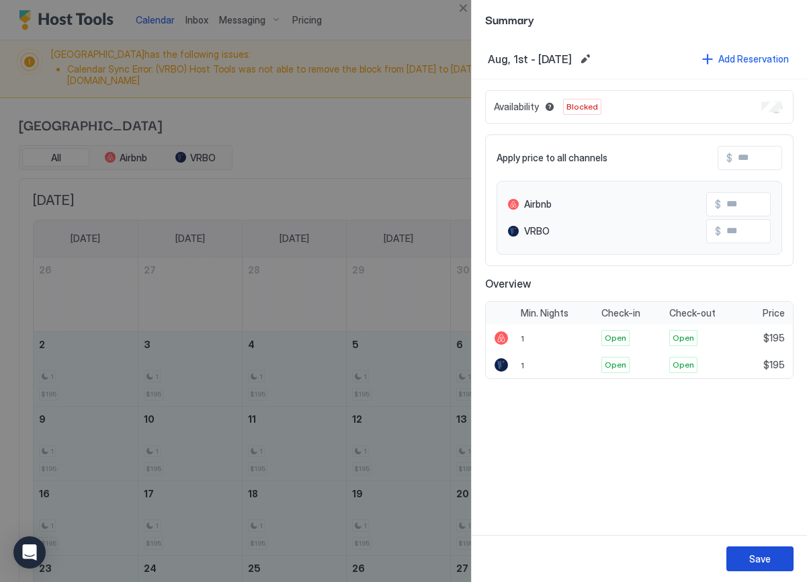
click at [758, 563] on div "Save" at bounding box center [761, 559] width 22 height 14
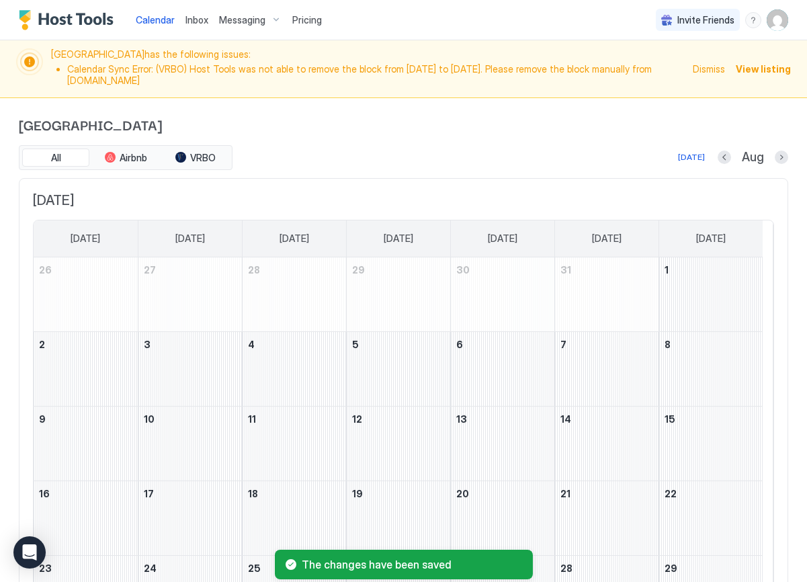
click at [770, 98] on div "Cottonwood Corner All Airbnb VRBO [DATE] Aug [DATE] [DATE] [DATE] [DATE] [DATE]…" at bounding box center [404, 417] width 770 height 638
click at [775, 155] on button "Next month" at bounding box center [781, 157] width 13 height 13
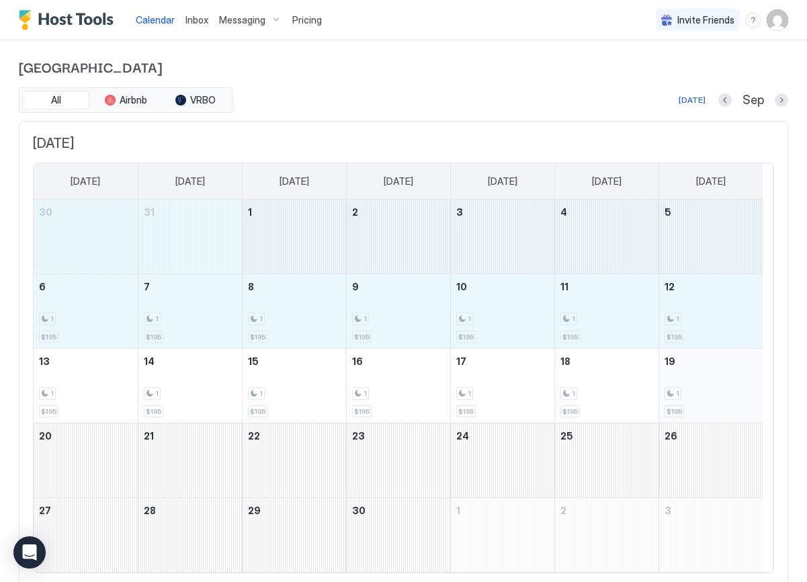
drag, startPoint x: 92, startPoint y: 327, endPoint x: 713, endPoint y: 405, distance: 626.2
click at [713, 405] on tbody "30 31 1 2 3 4 5 6 1 $195 7 1 $195 8 1 $195 9 1 $195 10 1 $195 11 1 $195 12 1 $1…" at bounding box center [398, 386] width 729 height 372
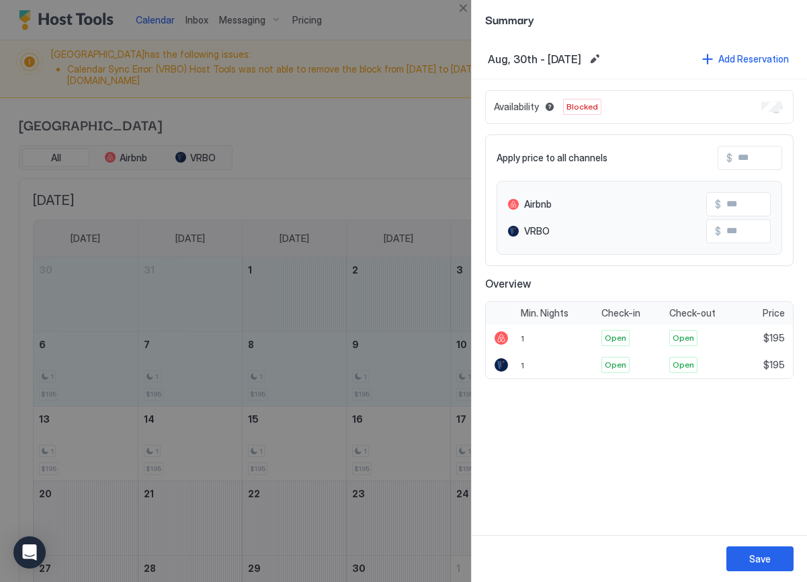
click at [299, 379] on div at bounding box center [403, 291] width 807 height 582
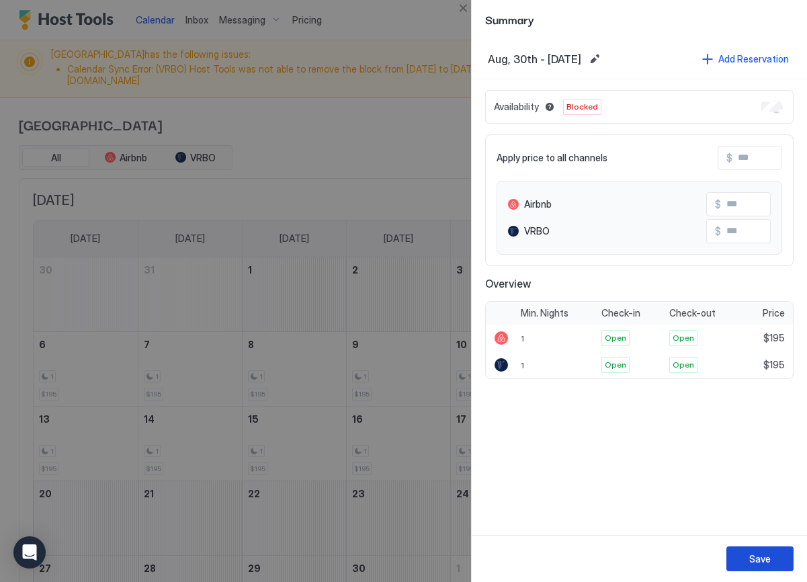
click at [741, 558] on button "Save" at bounding box center [760, 559] width 67 height 25
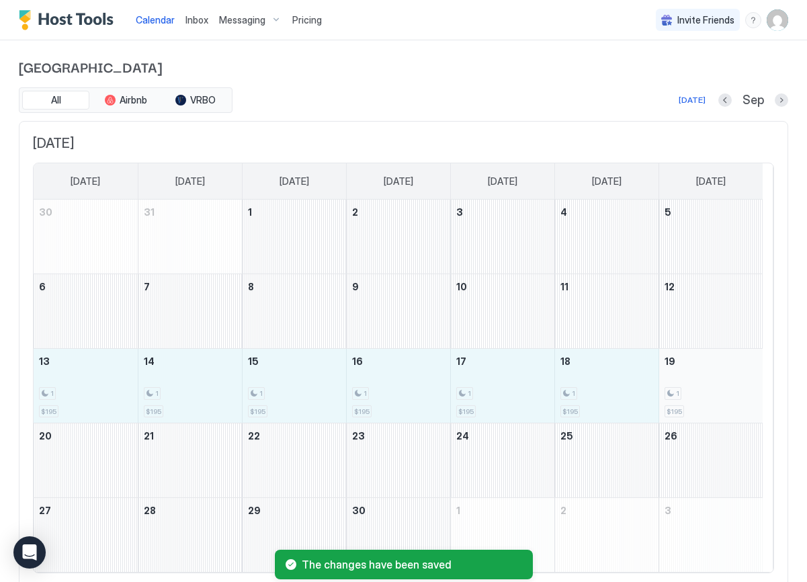
drag, startPoint x: 54, startPoint y: 394, endPoint x: 697, endPoint y: 389, distance: 642.7
click at [697, 389] on tr "13 1 $195 14 1 $195 15 1 $195 16 1 $195 17 1 $195 18 1 $195 19 1 $195" at bounding box center [398, 386] width 729 height 75
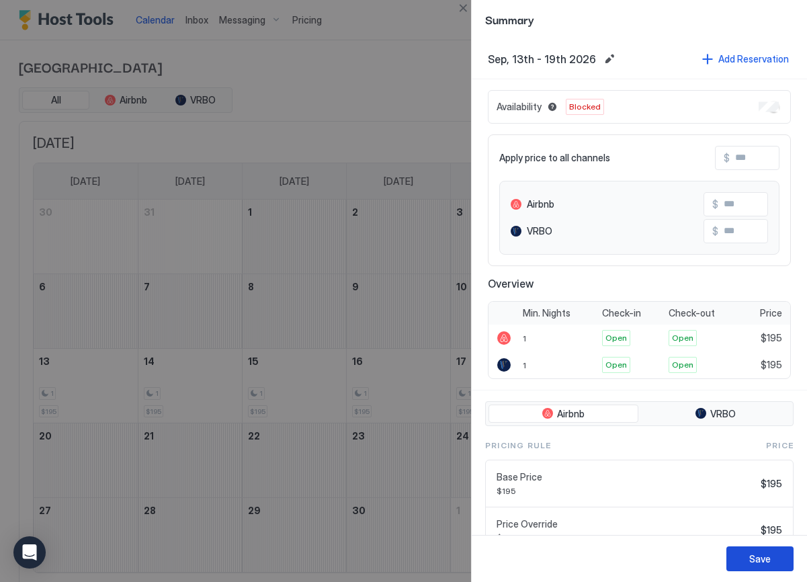
click at [746, 561] on button "Save" at bounding box center [760, 559] width 67 height 25
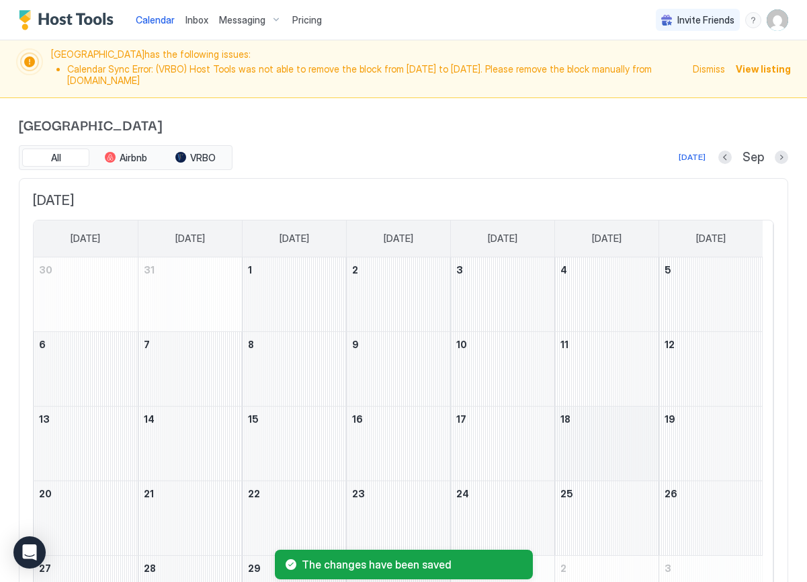
scroll to position [46, 0]
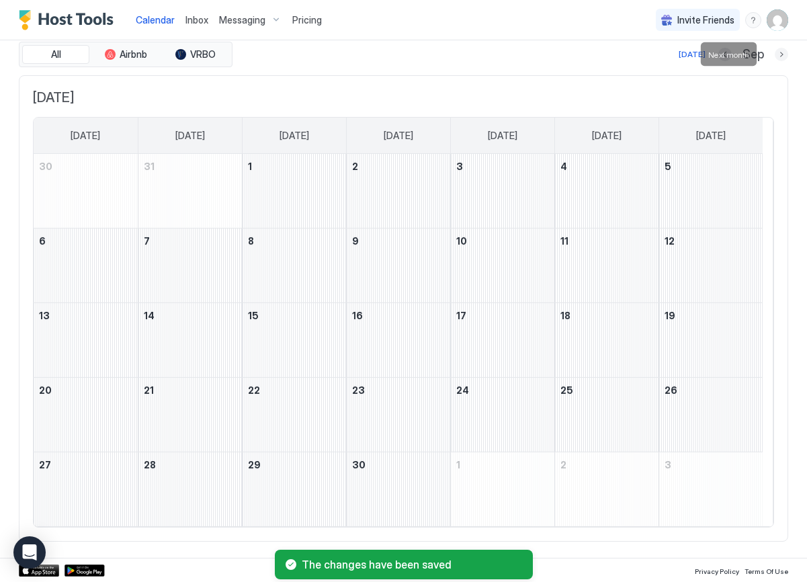
click at [775, 56] on button "Next month" at bounding box center [781, 54] width 13 height 13
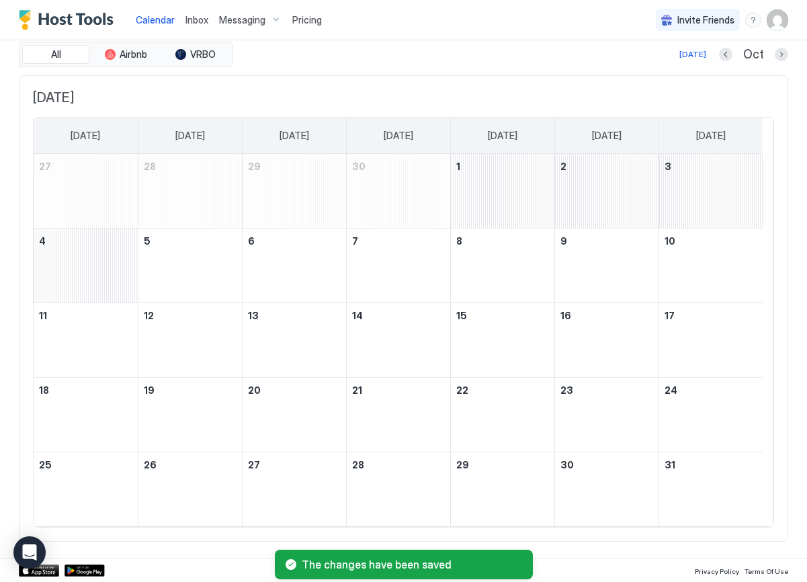
scroll to position [0, 0]
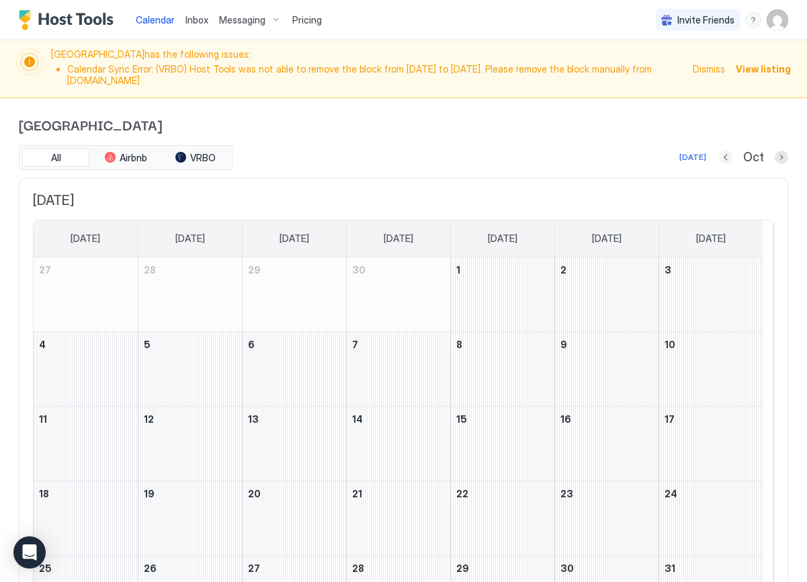
click at [719, 159] on button "Previous month" at bounding box center [725, 157] width 13 height 13
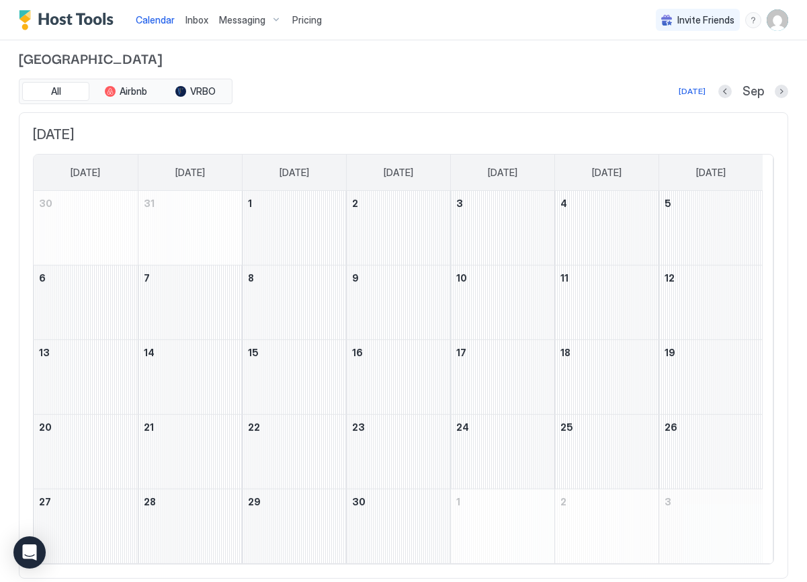
scroll to position [46, 0]
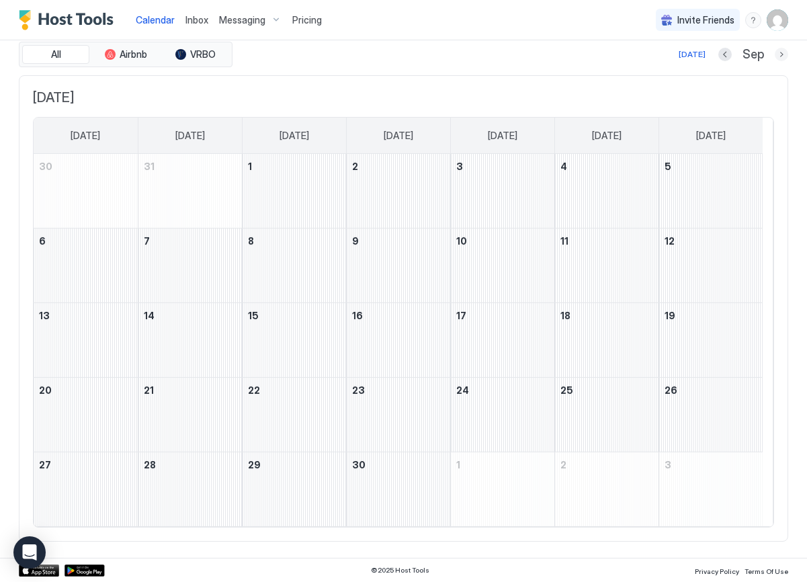
click at [776, 55] on button "Next month" at bounding box center [781, 54] width 13 height 13
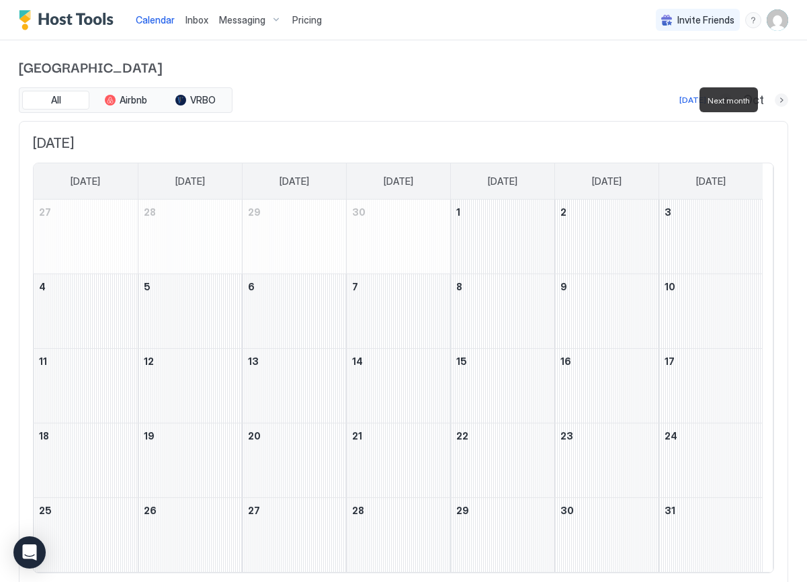
click at [775, 98] on button "Next month" at bounding box center [781, 99] width 13 height 13
click at [775, 100] on button "Next month" at bounding box center [781, 99] width 13 height 13
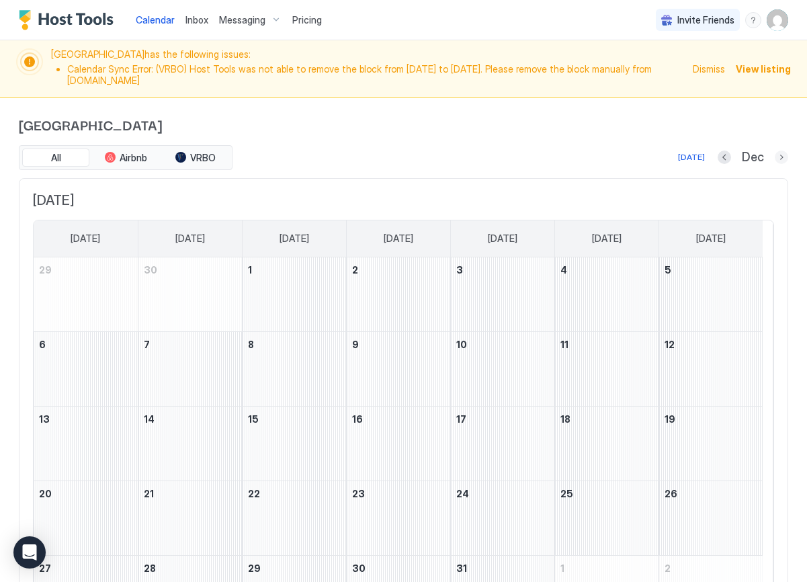
click at [772, 100] on div "Cottonwood Corner All Airbnb VRBO [DATE] Dec [DATE] [DATE] [DATE] [DATE] [DATE]…" at bounding box center [404, 379] width 770 height 563
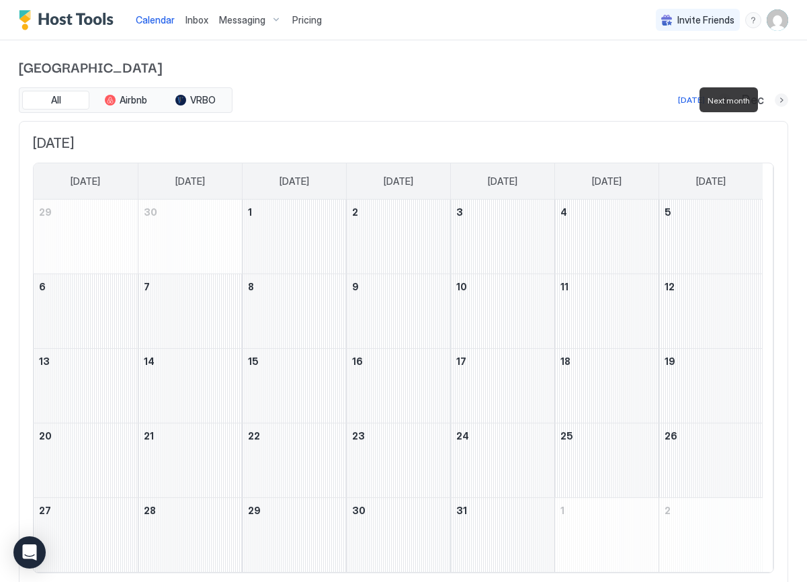
click at [775, 102] on button "Next month" at bounding box center [781, 99] width 13 height 13
click at [189, 319] on div "January 4, 2027" at bounding box center [190, 311] width 104 height 74
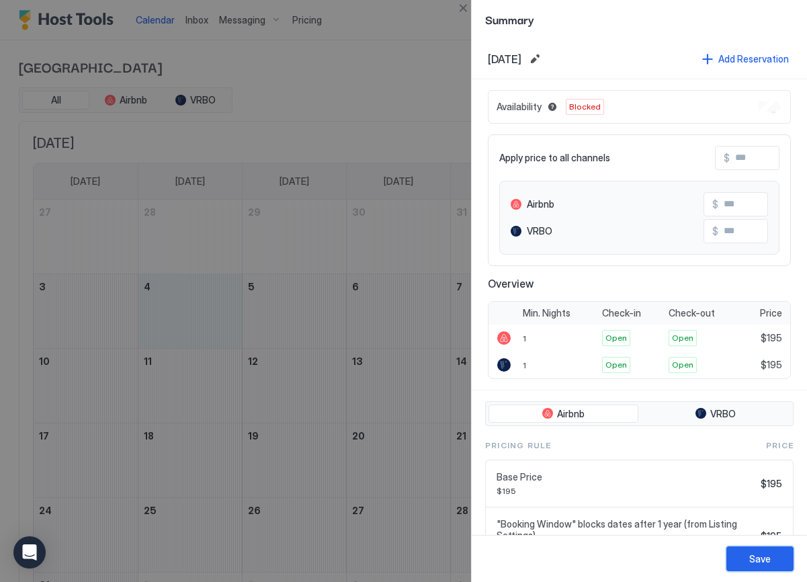
click at [760, 554] on div "Save" at bounding box center [761, 559] width 22 height 14
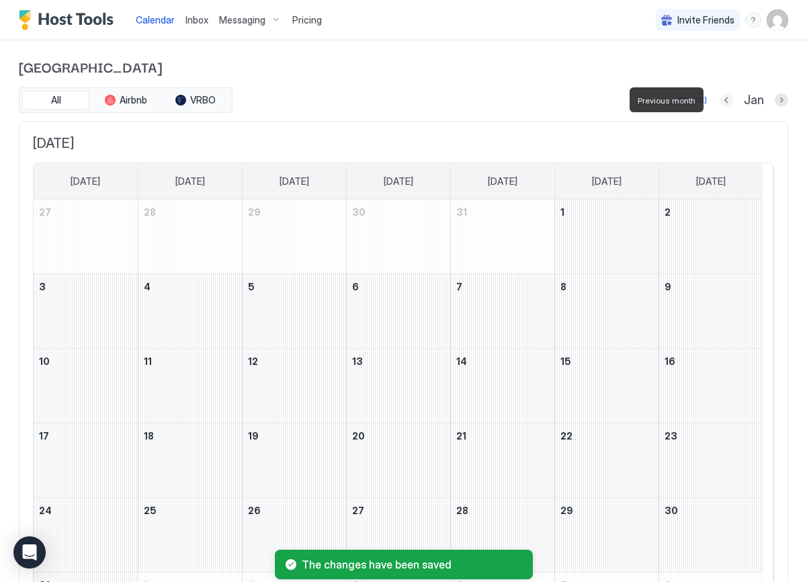
click at [720, 101] on button "Previous month" at bounding box center [726, 99] width 13 height 13
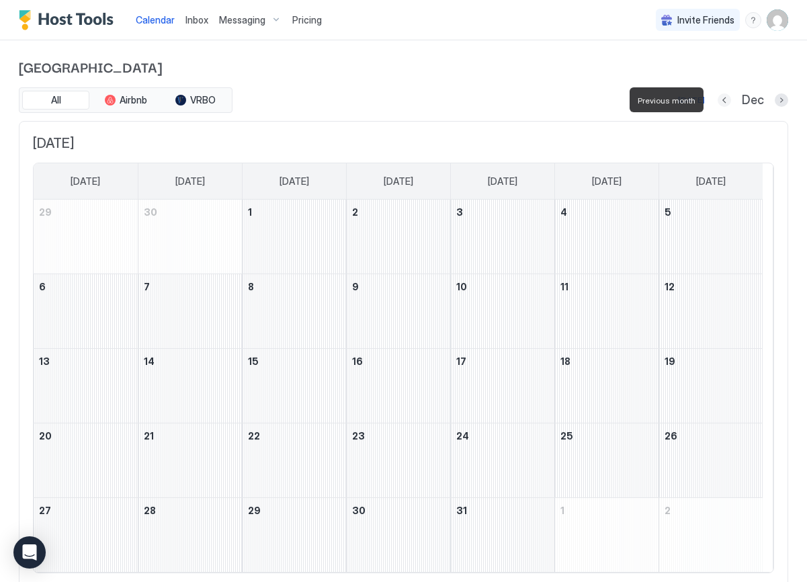
click at [719, 104] on button "Previous month" at bounding box center [724, 99] width 13 height 13
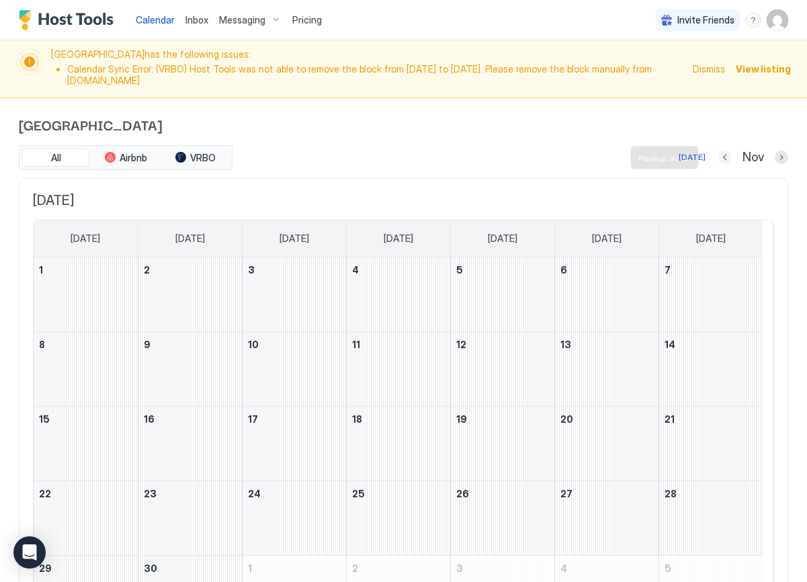
click at [719, 157] on button "Previous month" at bounding box center [725, 157] width 13 height 13
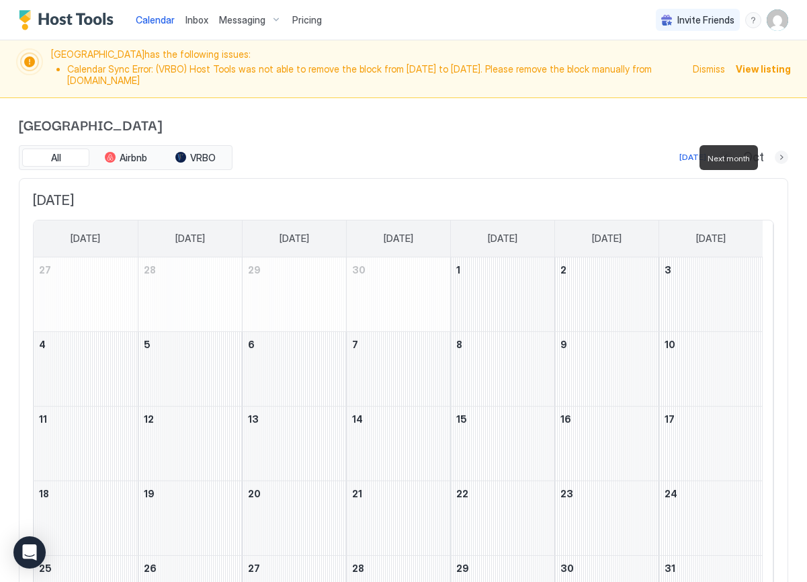
click at [771, 161] on div "All Airbnb VRBO [DATE] Oct [DATE] [DATE] [DATE] [DATE] [DATE] [DATE] [DATE] [DA…" at bounding box center [404, 395] width 770 height 500
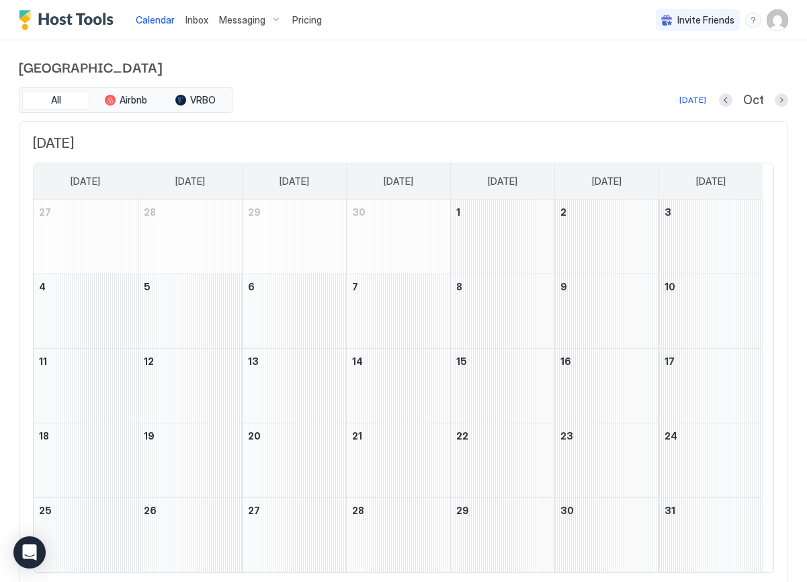
click at [765, 160] on div "[DATE] [DATE] [DATE] [DATE] [DATE] [DATE] [DATE] [DATE] 27 28 29 30 1 2 3 4 5 6…" at bounding box center [404, 354] width 770 height 467
click at [775, 102] on button "Next month" at bounding box center [781, 99] width 13 height 13
click at [775, 101] on button "Next month" at bounding box center [781, 99] width 13 height 13
click at [775, 102] on button "Next month" at bounding box center [781, 99] width 13 height 13
click at [775, 103] on button "Next month" at bounding box center [781, 99] width 13 height 13
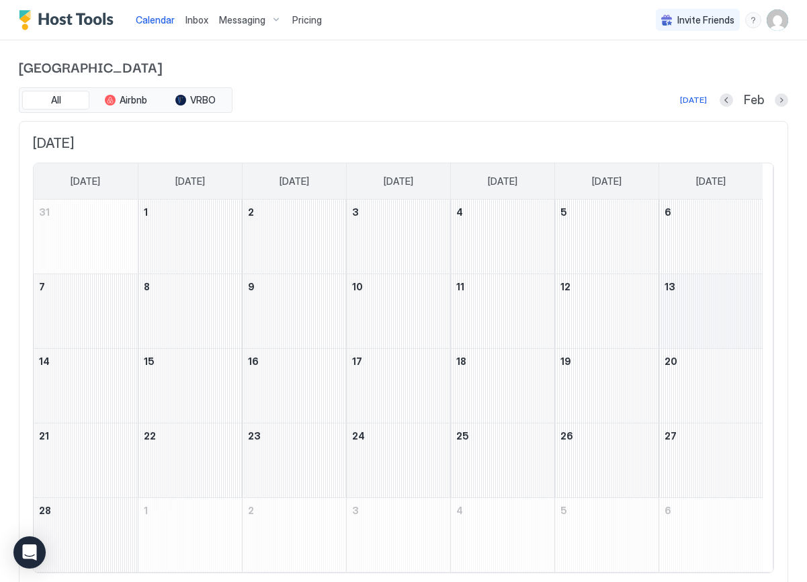
click at [696, 334] on div "February 13, 2027" at bounding box center [712, 311] width 104 height 74
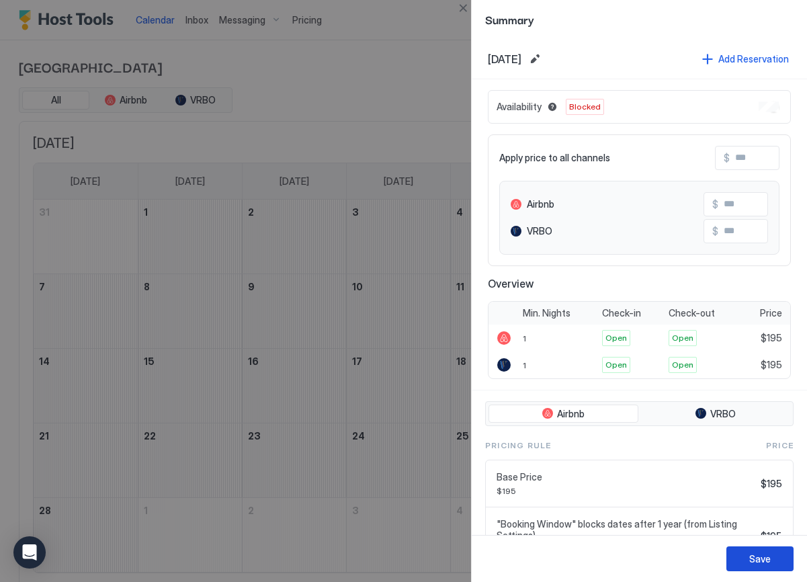
click at [760, 559] on div "Save" at bounding box center [761, 559] width 22 height 14
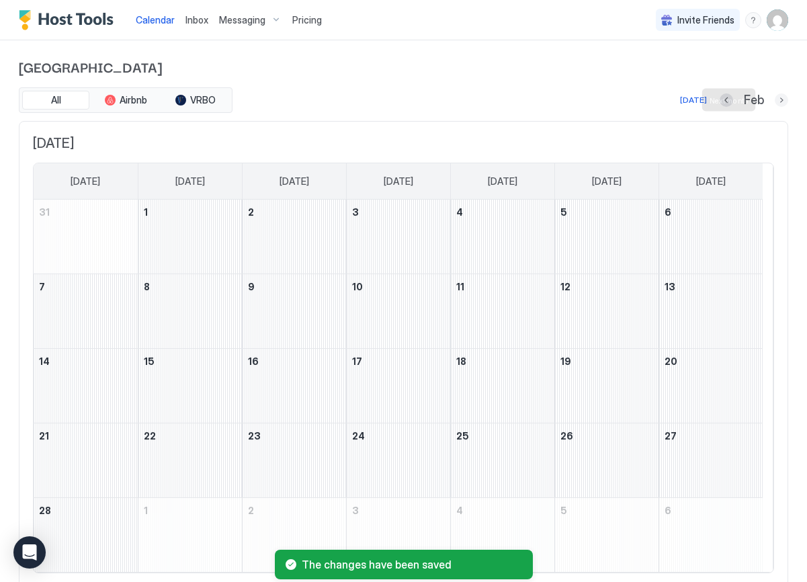
click at [775, 103] on button "Next month" at bounding box center [781, 99] width 13 height 13
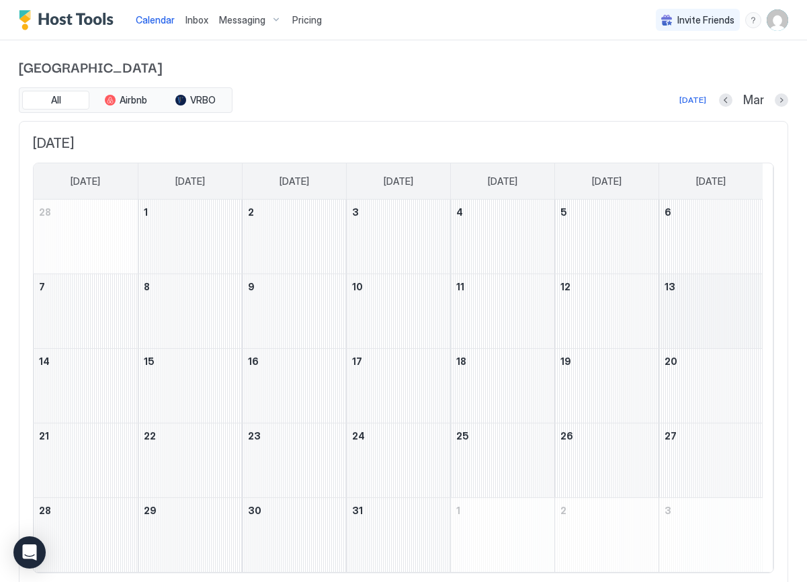
click at [690, 280] on div "March 13, 2027" at bounding box center [712, 311] width 104 height 74
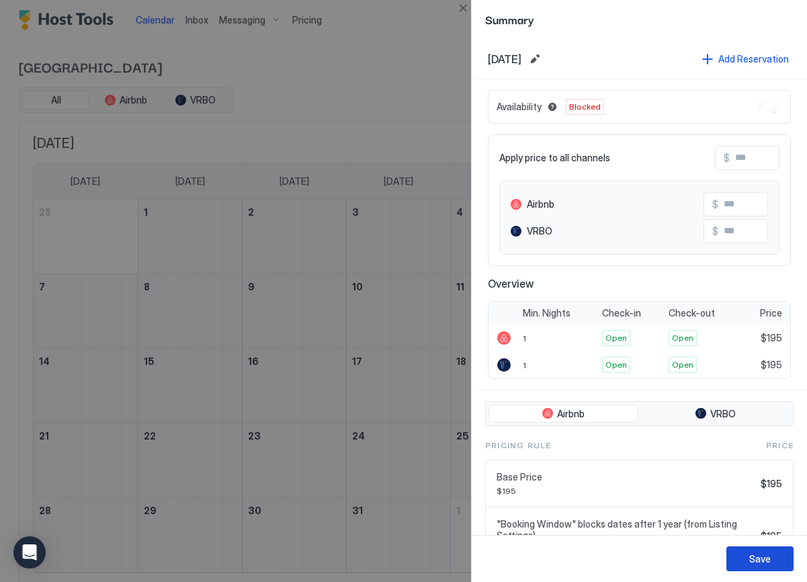
click at [745, 557] on button "Save" at bounding box center [760, 559] width 67 height 25
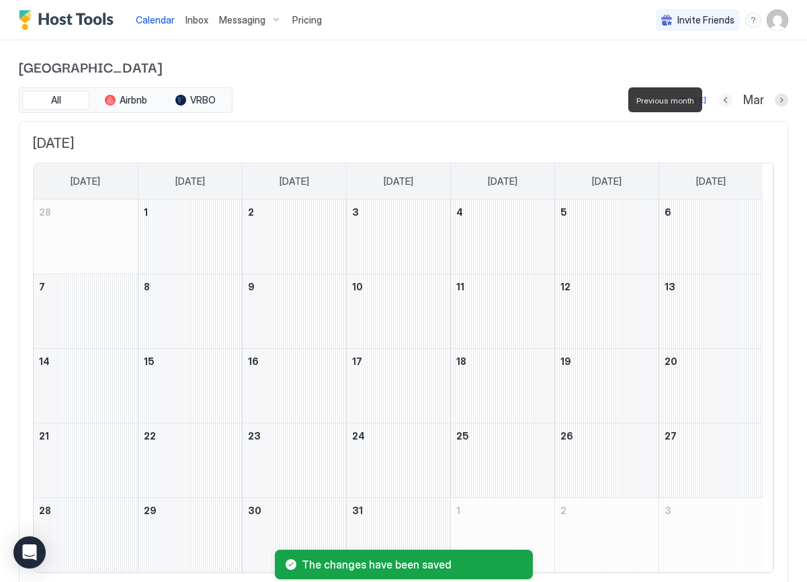
click at [719, 101] on button "Previous month" at bounding box center [725, 99] width 13 height 13
click at [720, 102] on button "Previous month" at bounding box center [726, 99] width 13 height 13
click at [720, 103] on button "Previous month" at bounding box center [726, 99] width 13 height 13
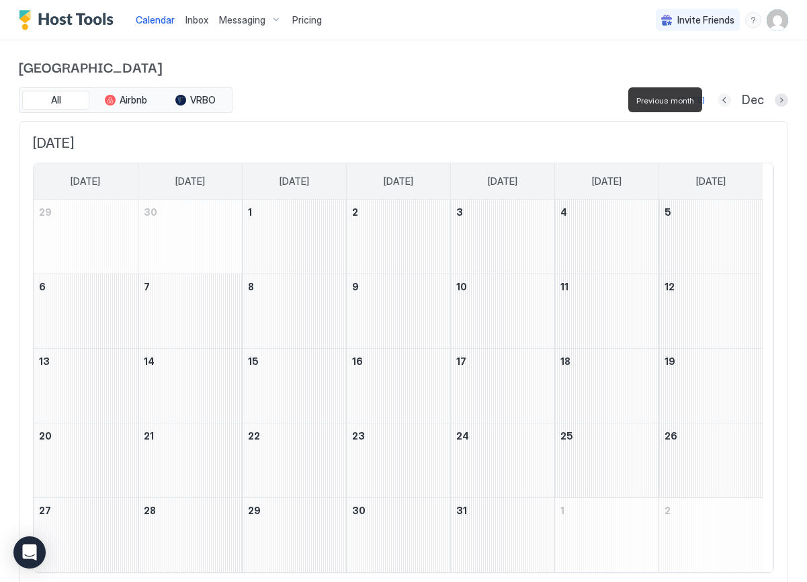
click at [718, 103] on button "Previous month" at bounding box center [724, 99] width 13 height 13
click at [719, 104] on button "Previous month" at bounding box center [725, 99] width 13 height 13
click at [719, 102] on button "Previous month" at bounding box center [725, 99] width 13 height 13
click at [717, 98] on div "Cottonwood Corner All Airbnb VRBO [DATE] Sep [DATE] [DATE] [DATE] [DATE] [DATE]…" at bounding box center [404, 321] width 770 height 563
click at [719, 102] on button "Previous month" at bounding box center [725, 99] width 13 height 13
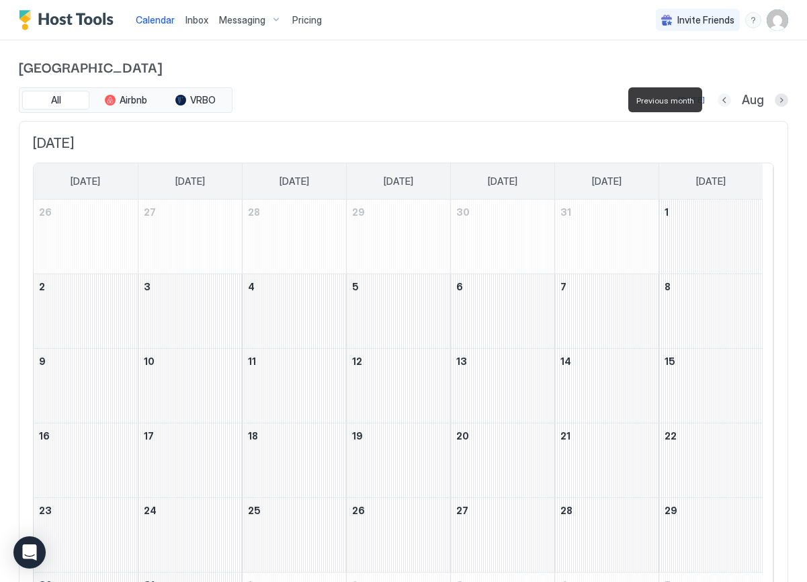
click at [718, 103] on button "Previous month" at bounding box center [724, 99] width 13 height 13
click at [717, 103] on button "Previous month" at bounding box center [709, 99] width 13 height 13
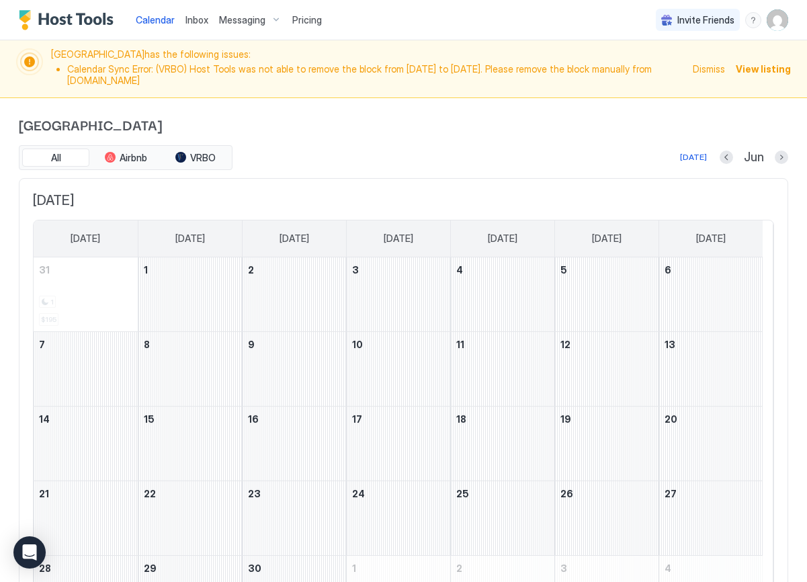
click at [717, 104] on div "Cottonwood Corner All Airbnb VRBO [DATE] Jun [DATE] [DATE] [DATE] [DATE] [DATE]…" at bounding box center [404, 379] width 770 height 563
click at [720, 157] on button "Previous month" at bounding box center [726, 157] width 13 height 13
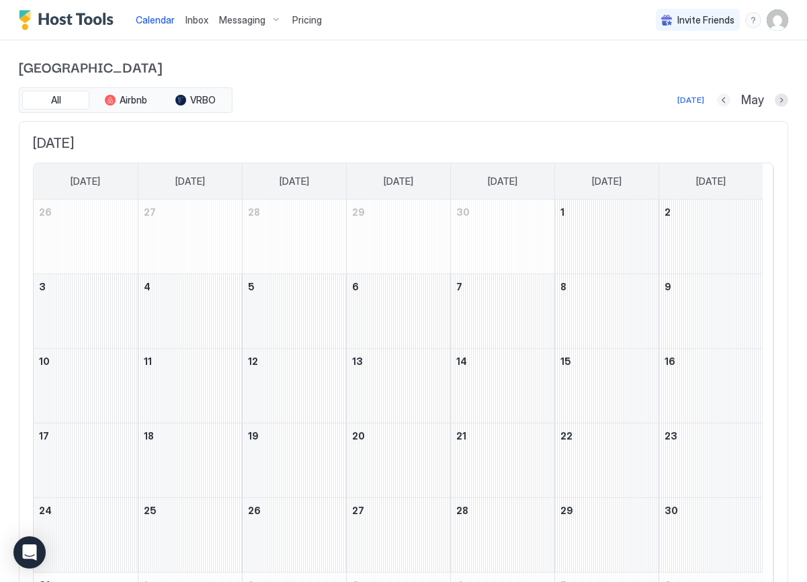
click at [716, 157] on div "All Airbnb VRBO [DATE] May [DATE] [DATE] [DATE] [DATE] [DATE] [DATE] [DATE] [DA…" at bounding box center [404, 374] width 770 height 575
click at [717, 105] on button "Previous month" at bounding box center [723, 99] width 13 height 13
click at [722, 101] on button "Previous month" at bounding box center [727, 99] width 13 height 13
click at [723, 102] on div "Mar" at bounding box center [753, 100] width 69 height 15
click at [719, 100] on button "Previous month" at bounding box center [725, 99] width 13 height 13
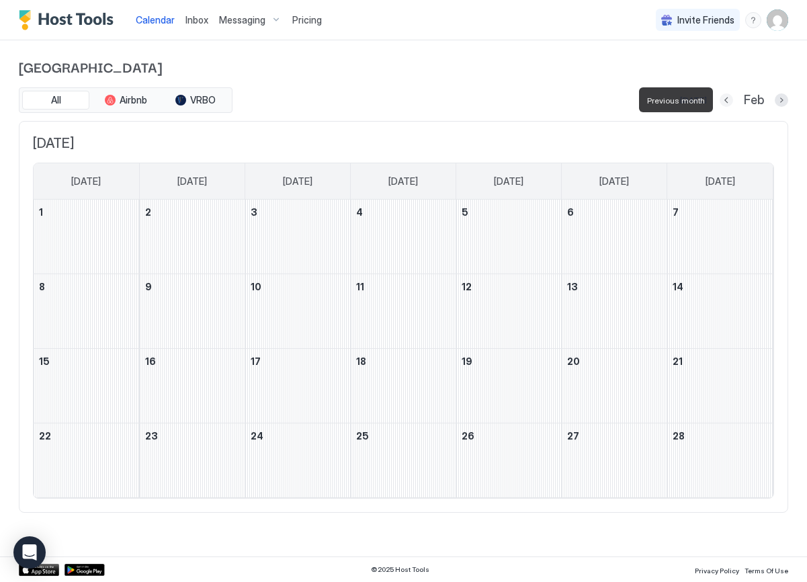
click at [727, 102] on button "Previous month" at bounding box center [726, 99] width 13 height 13
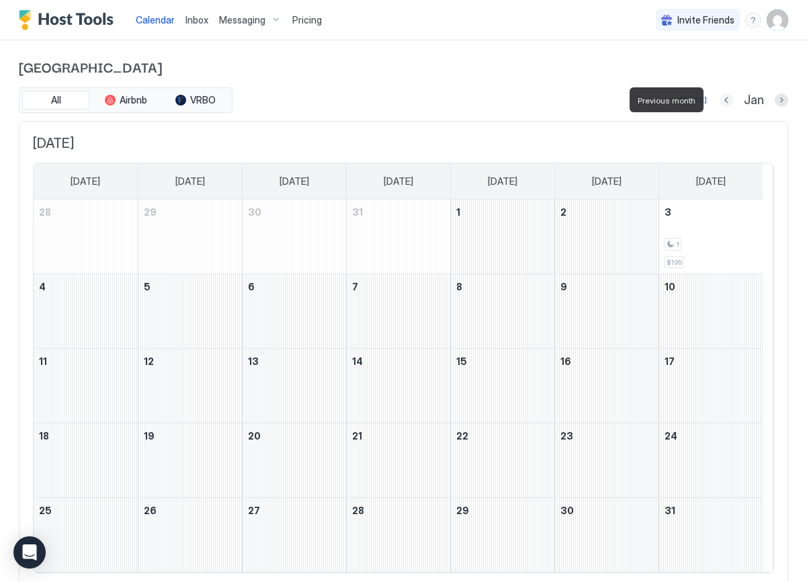
click at [721, 100] on button "Previous month" at bounding box center [726, 99] width 13 height 13
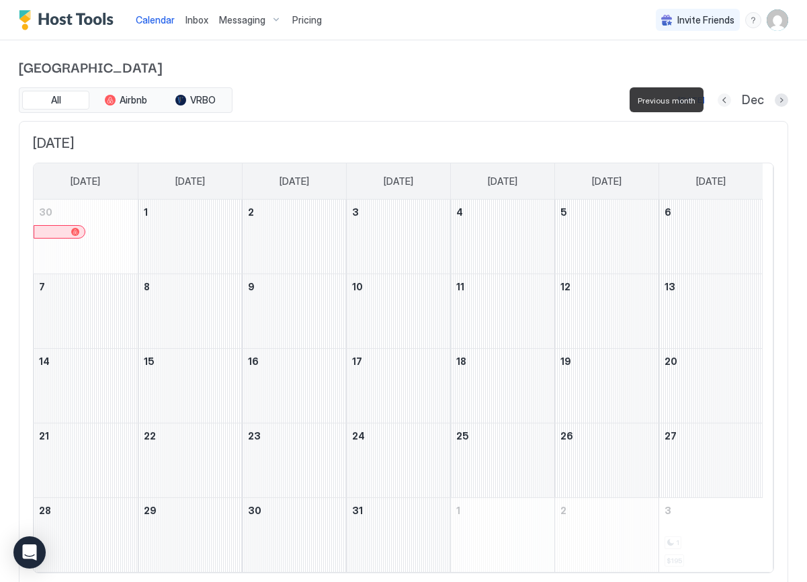
click at [721, 100] on button "Previous month" at bounding box center [724, 99] width 13 height 13
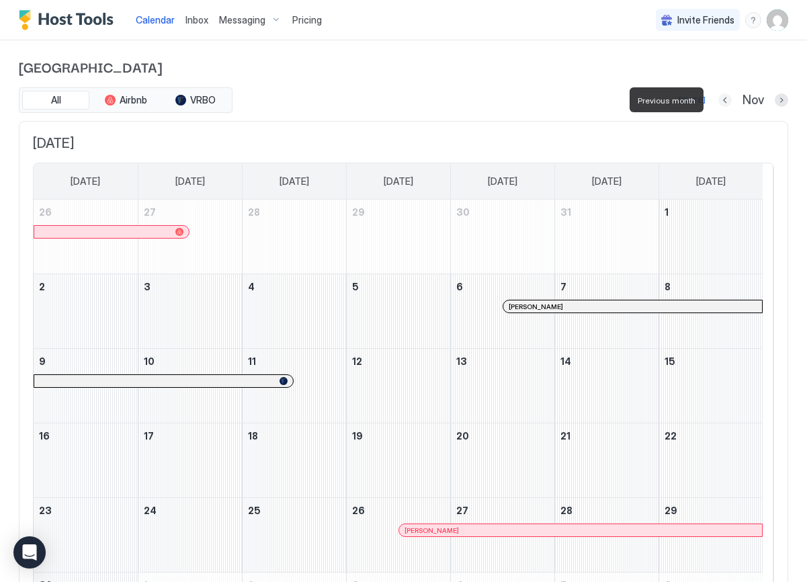
click at [720, 104] on button "Previous month" at bounding box center [725, 99] width 13 height 13
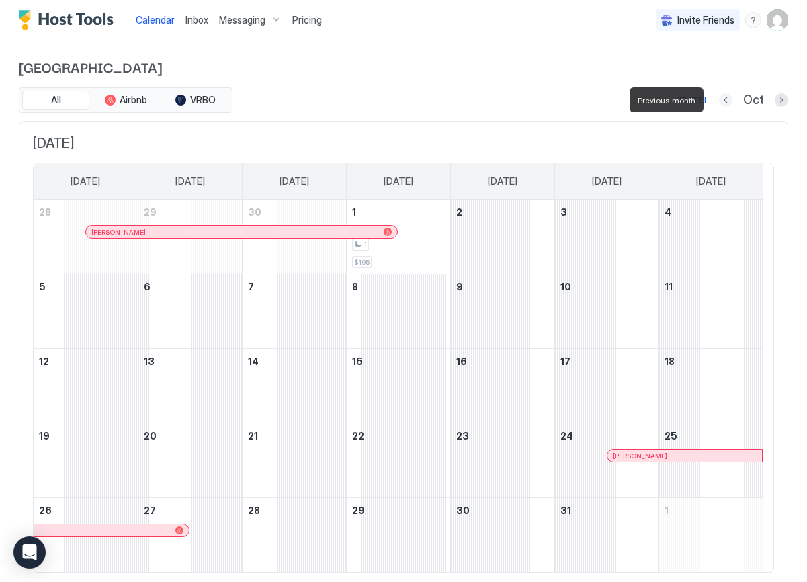
click at [720, 104] on button "Previous month" at bounding box center [725, 99] width 13 height 13
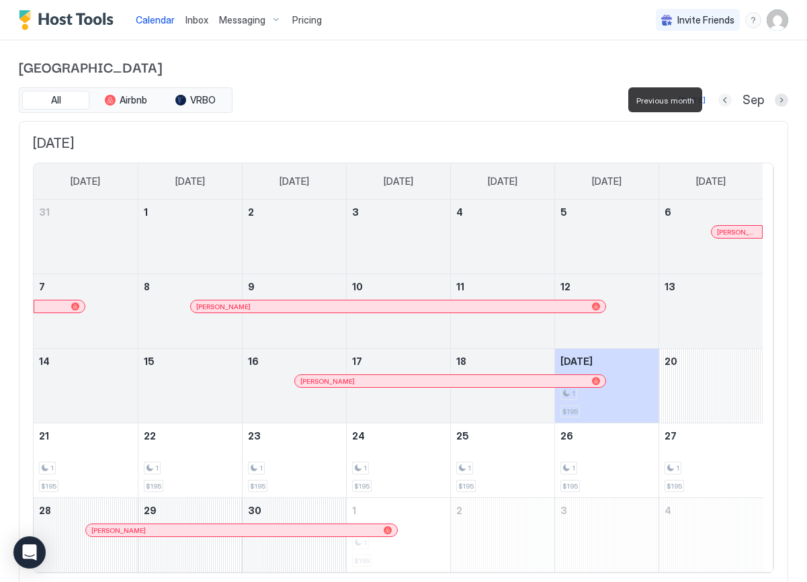
click at [719, 100] on button "Previous month" at bounding box center [725, 99] width 13 height 13
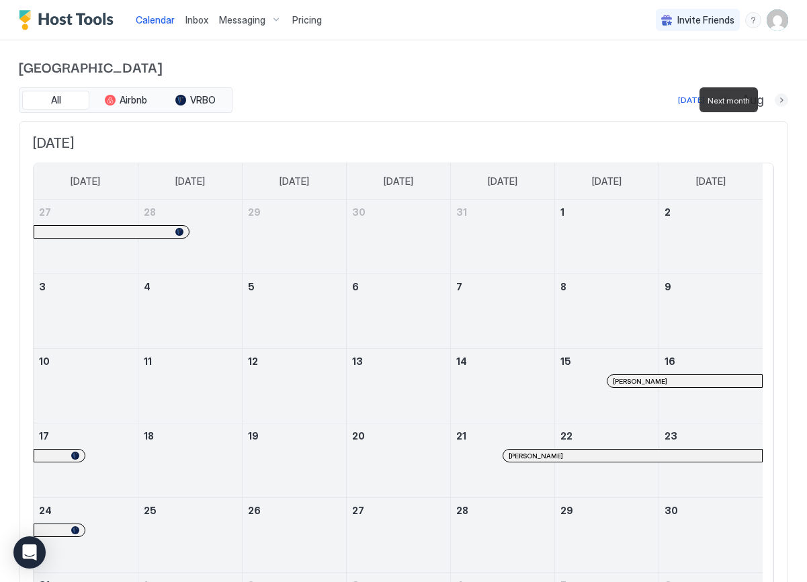
click at [775, 98] on button "Next month" at bounding box center [781, 99] width 13 height 13
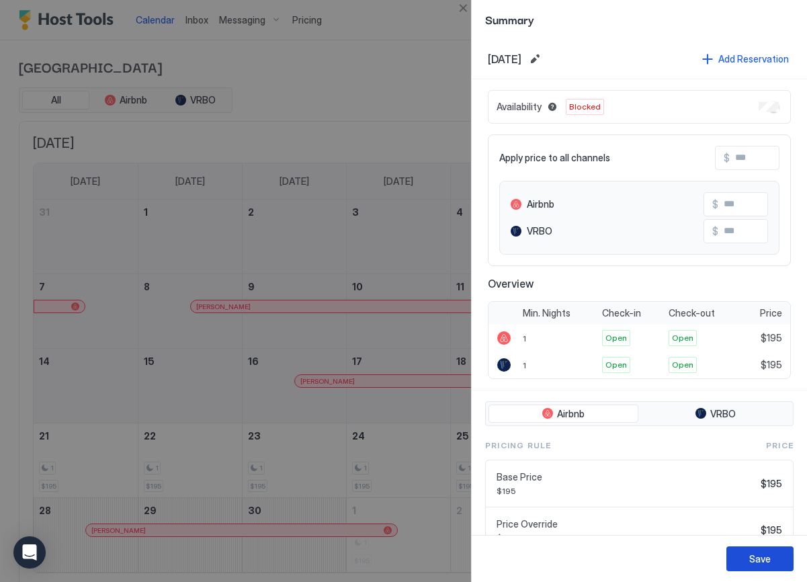
click at [758, 558] on div "Save" at bounding box center [761, 559] width 22 height 14
